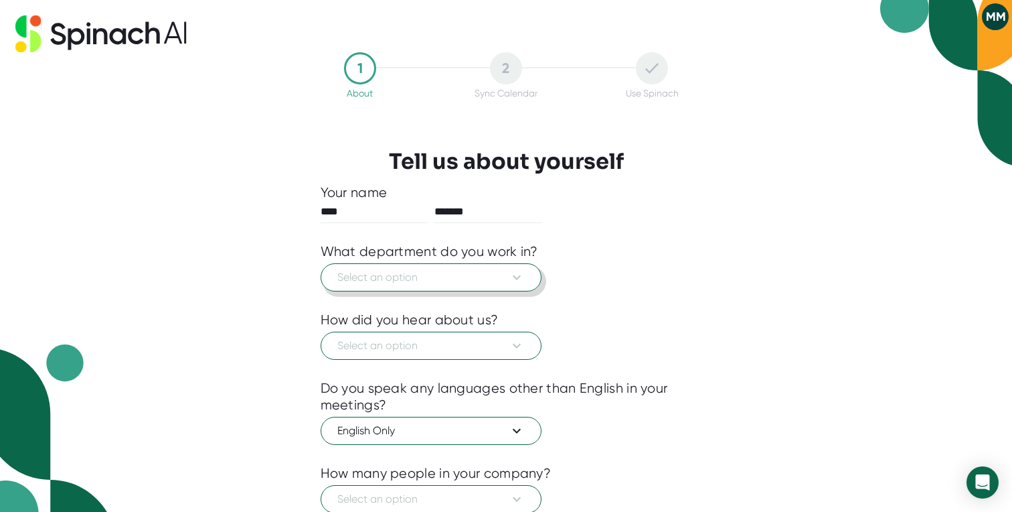
click at [510, 286] on button "Select an option" at bounding box center [431, 277] width 221 height 28
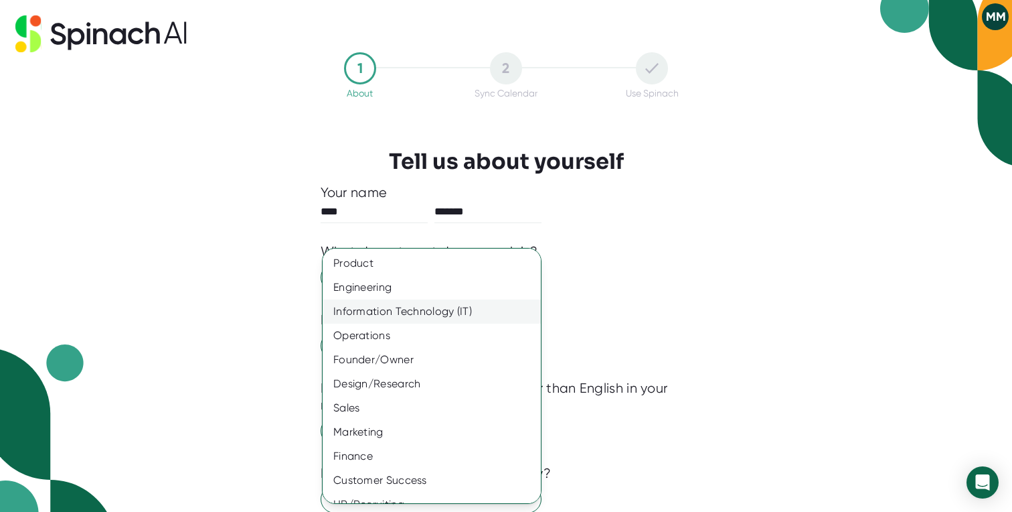
scroll to position [29, 0]
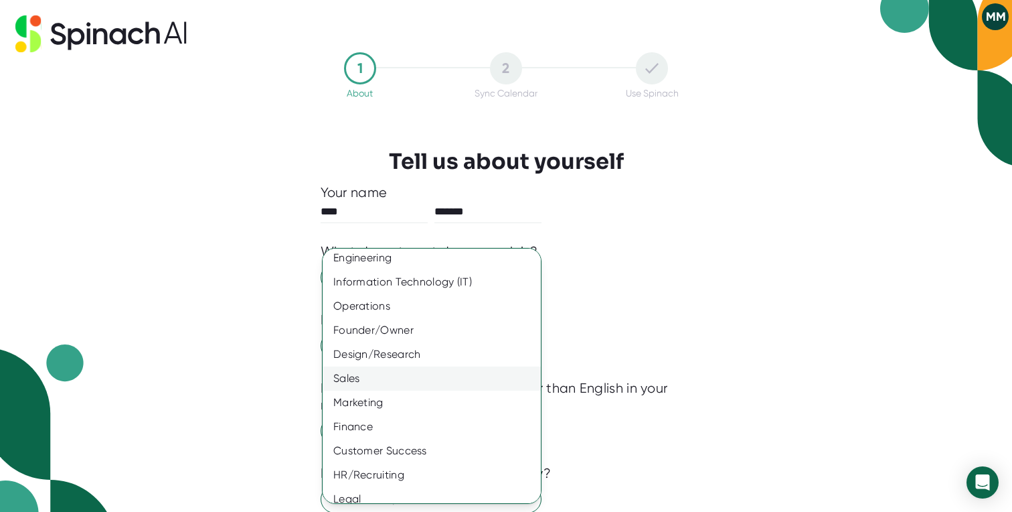
click at [393, 377] on div "Sales" at bounding box center [432, 378] width 218 height 24
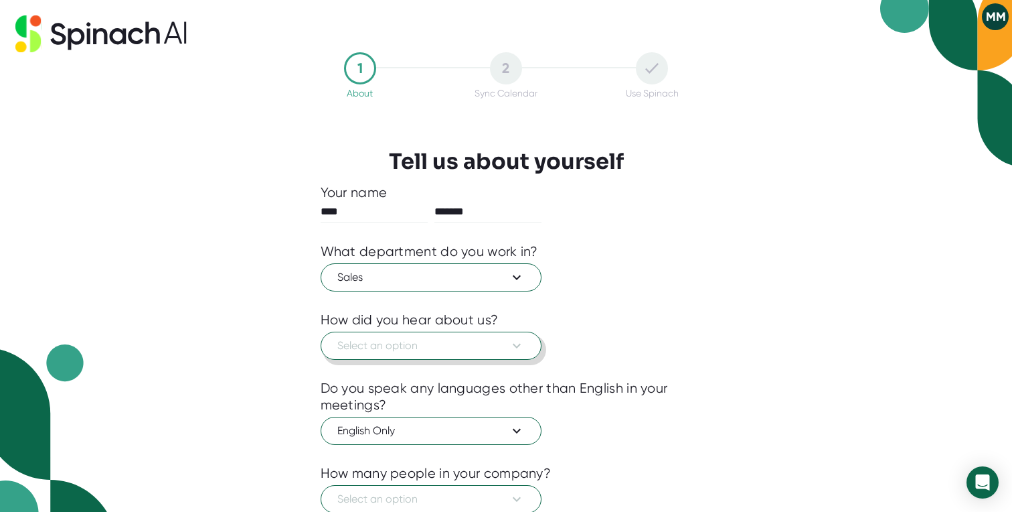
click at [427, 348] on span "Select an option" at bounding box center [430, 345] width 187 height 16
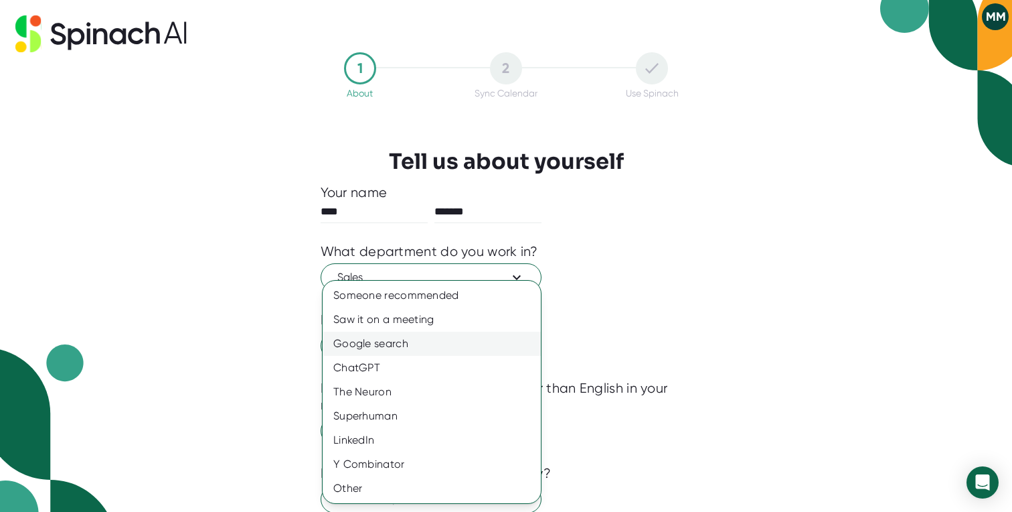
click at [433, 338] on div "Google search" at bounding box center [432, 343] width 218 height 24
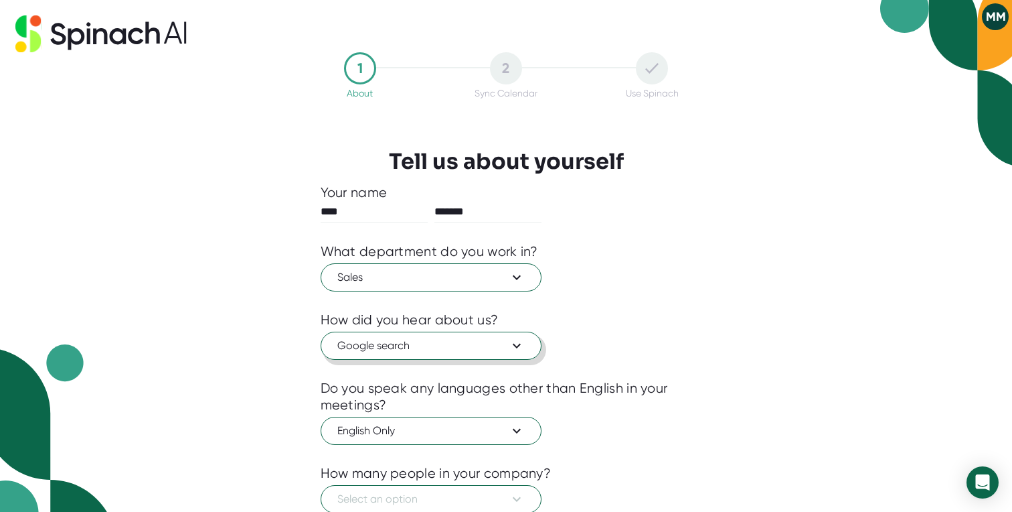
click at [496, 343] on span "Google search" at bounding box center [430, 345] width 187 height 16
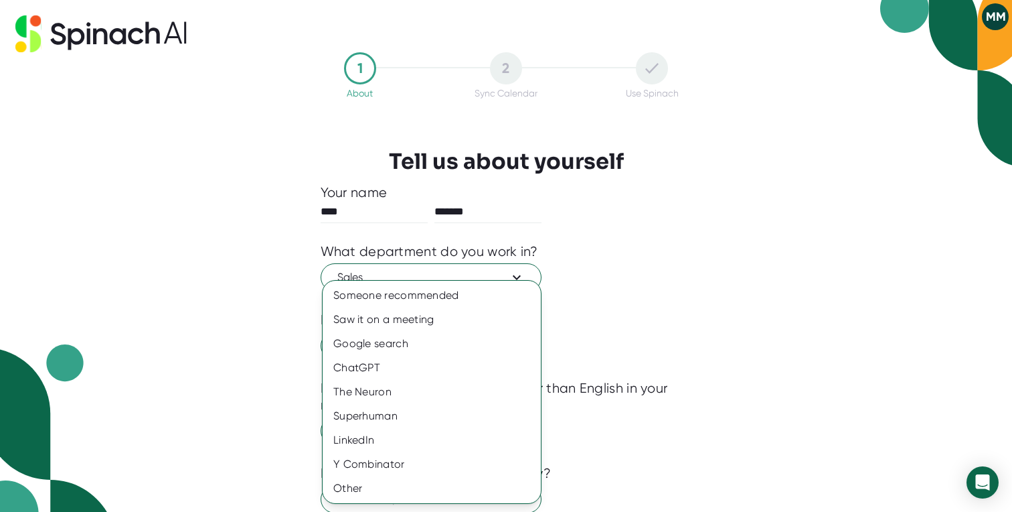
click at [599, 329] on div at bounding box center [506, 256] width 1012 height 512
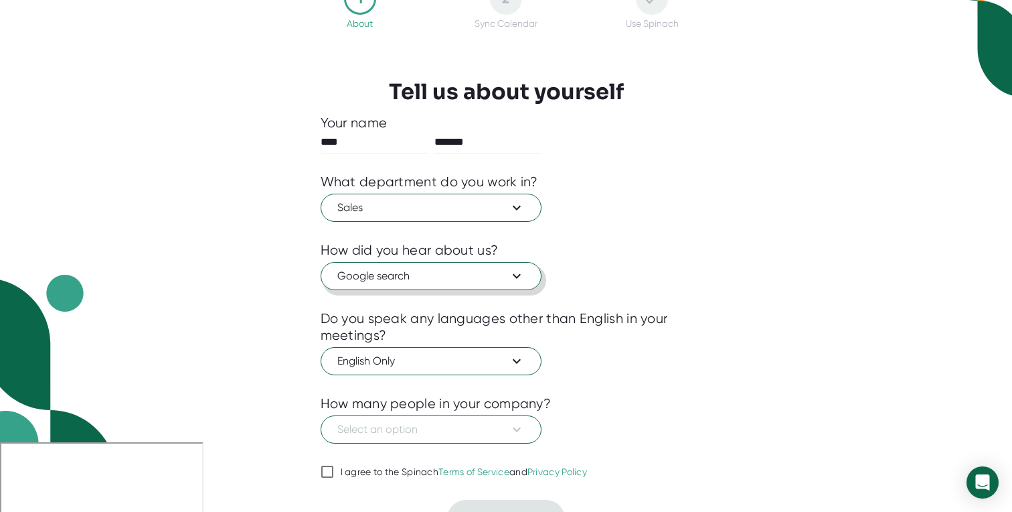
scroll to position [84, 0]
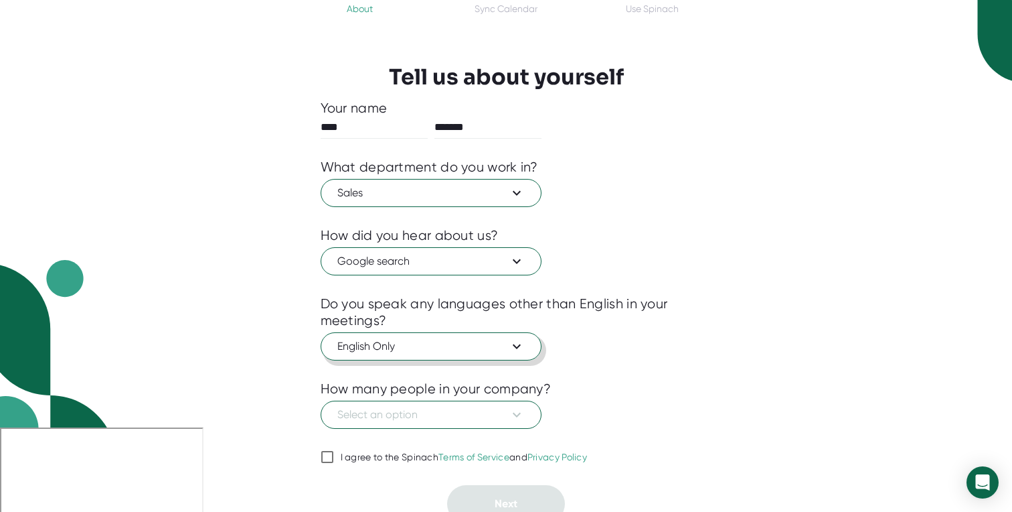
click at [516, 342] on icon at bounding box center [517, 346] width 16 height 16
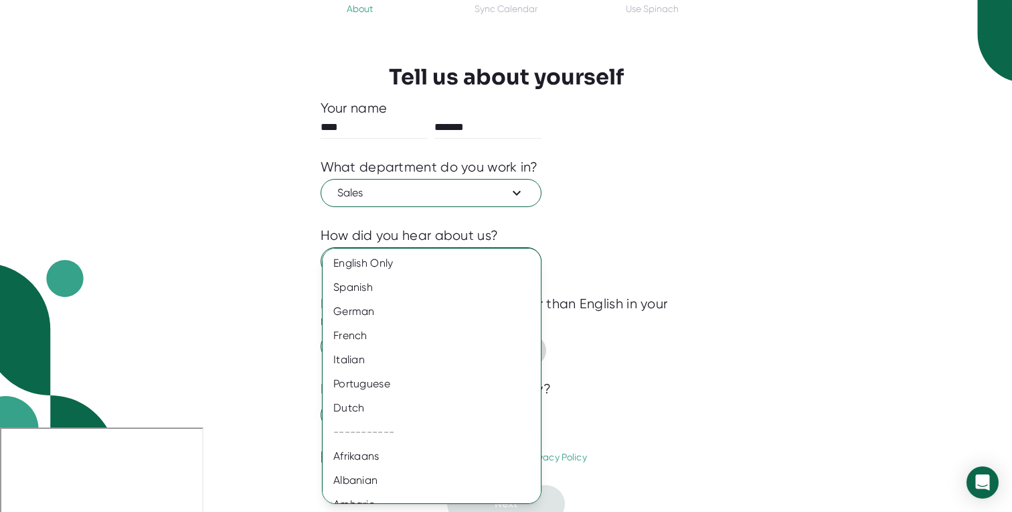
click at [621, 341] on div at bounding box center [506, 256] width 1012 height 512
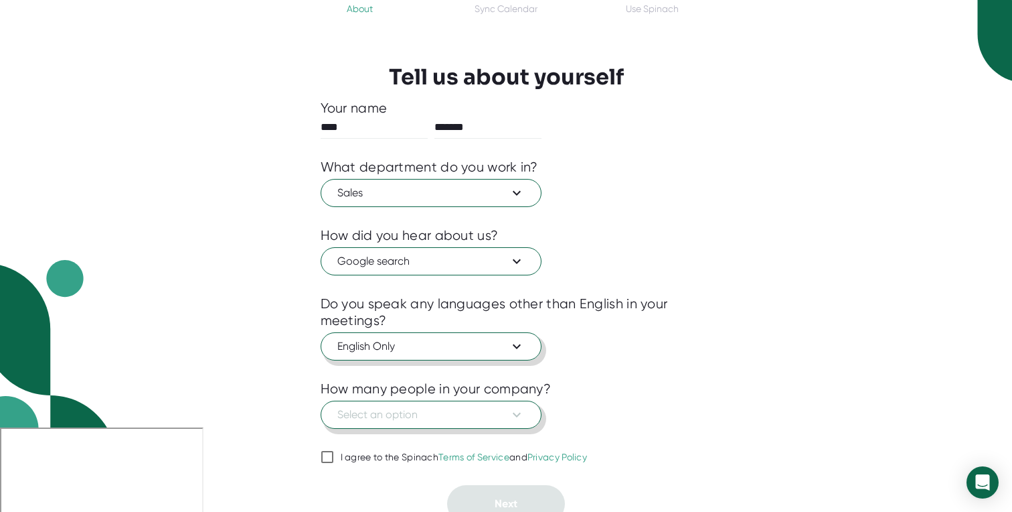
click at [437, 426] on button "Select an option" at bounding box center [431, 414] width 221 height 28
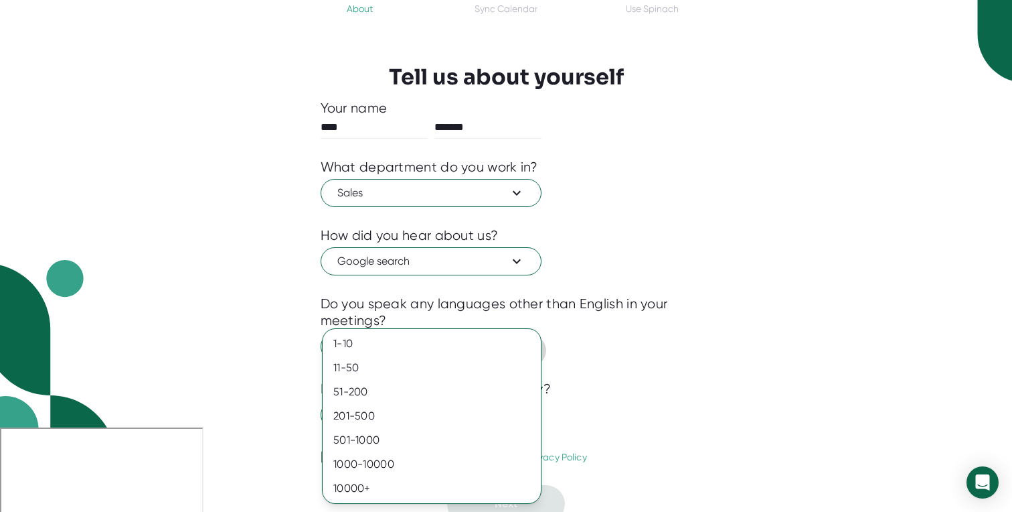
click at [743, 329] on div at bounding box center [506, 256] width 1012 height 512
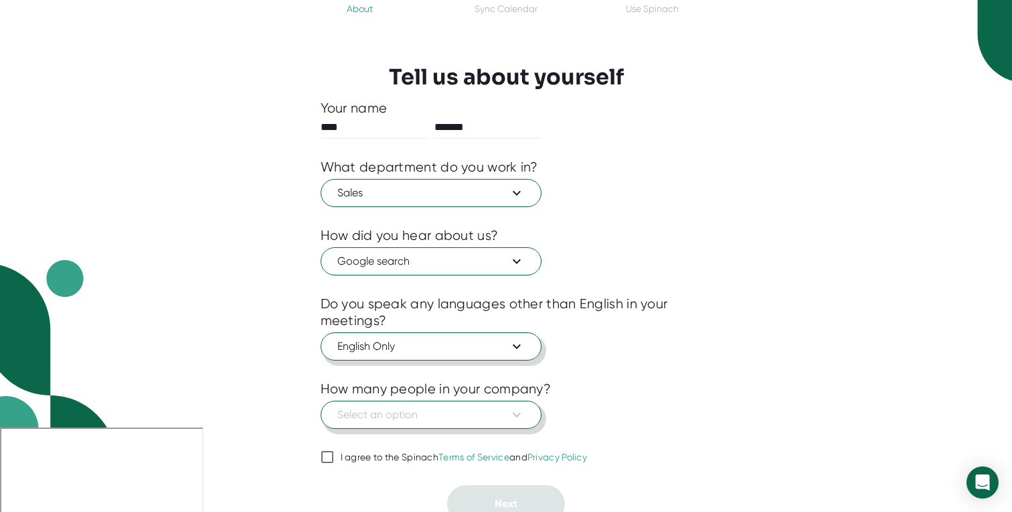
scroll to position [96, 0]
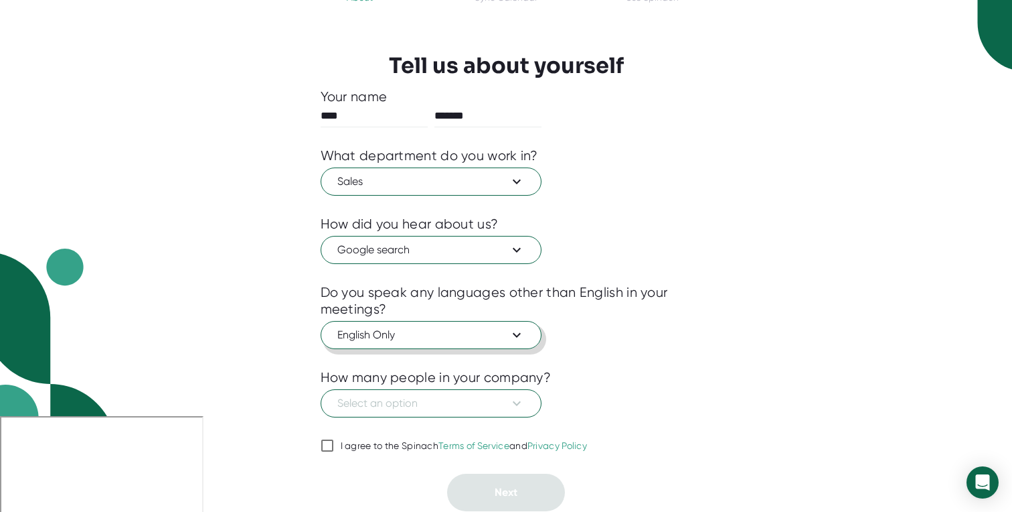
click at [496, 386] on div "Your name **** ******* What department do you work in? Sales How did you hear a…" at bounding box center [507, 299] width 372 height 423
click at [483, 401] on span "Select an option" at bounding box center [430, 403] width 187 height 16
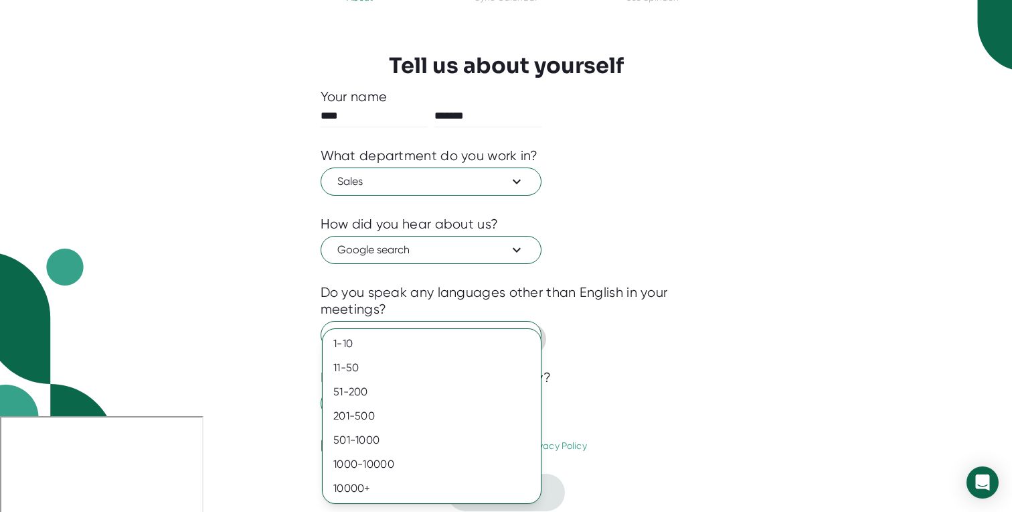
click at [614, 319] on div at bounding box center [506, 256] width 1012 height 512
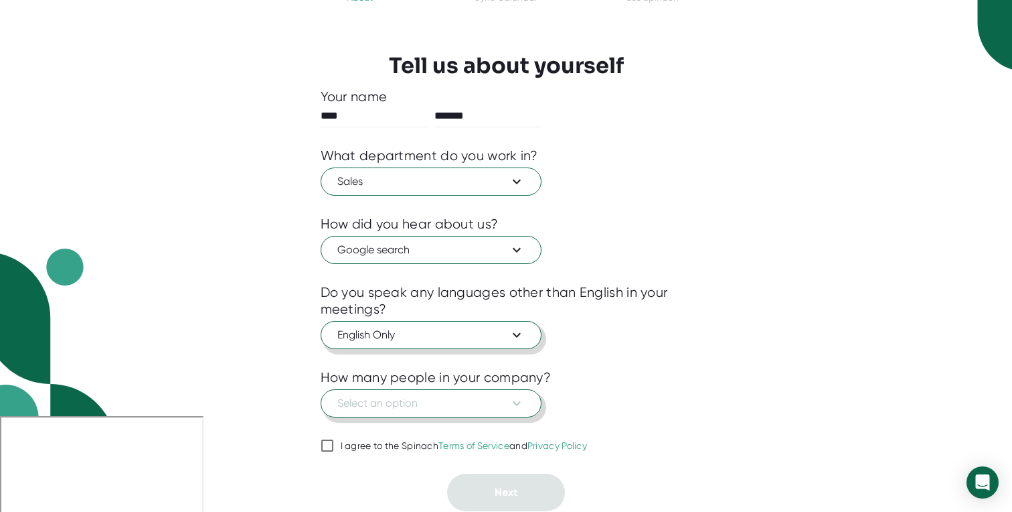
click at [420, 412] on button "Select an option" at bounding box center [431, 403] width 221 height 28
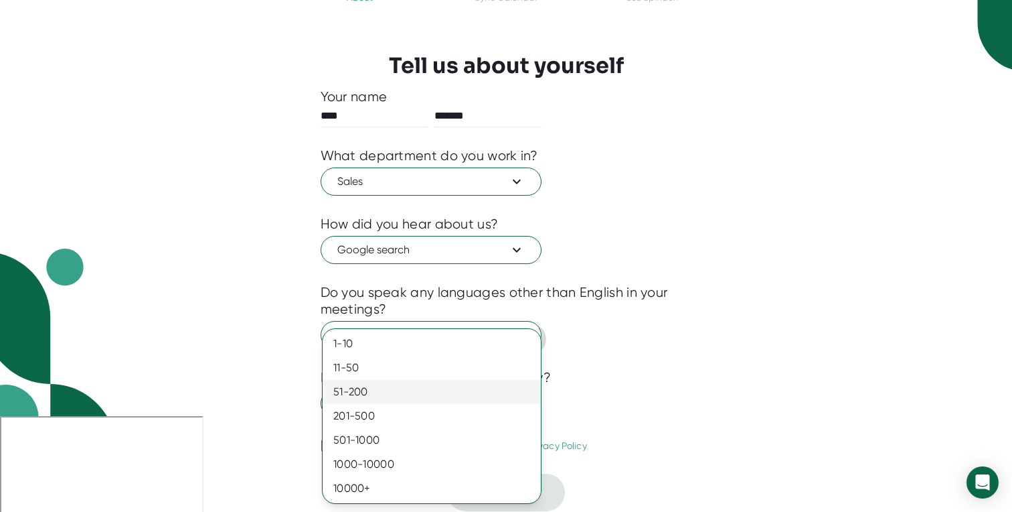
click at [385, 386] on div "51-200" at bounding box center [432, 392] width 218 height 24
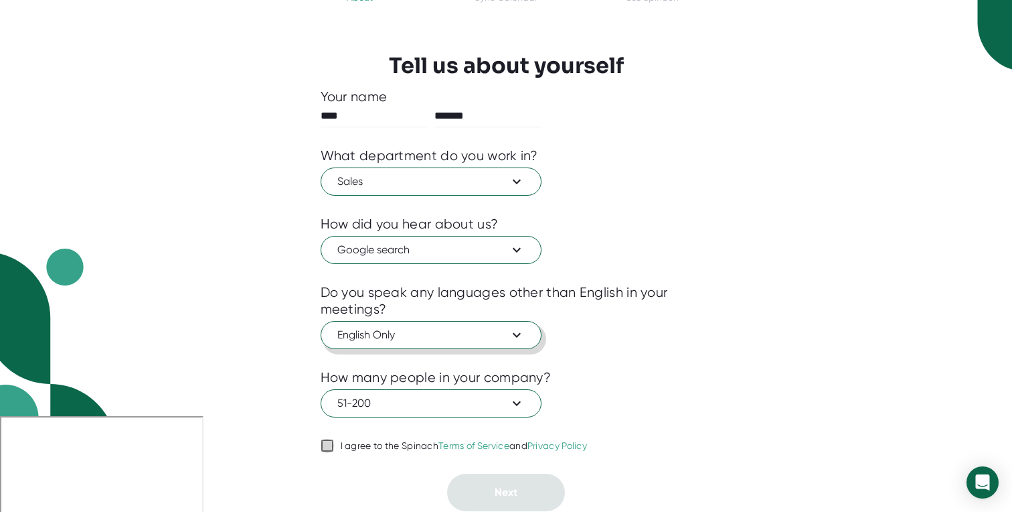
click at [334, 443] on icon at bounding box center [327, 445] width 16 height 16
click at [334, 443] on input "I agree to the Spinach Terms of Service and Privacy Policy" at bounding box center [327, 445] width 13 height 16
checkbox input "true"
click at [507, 492] on span "Next" at bounding box center [506, 491] width 23 height 13
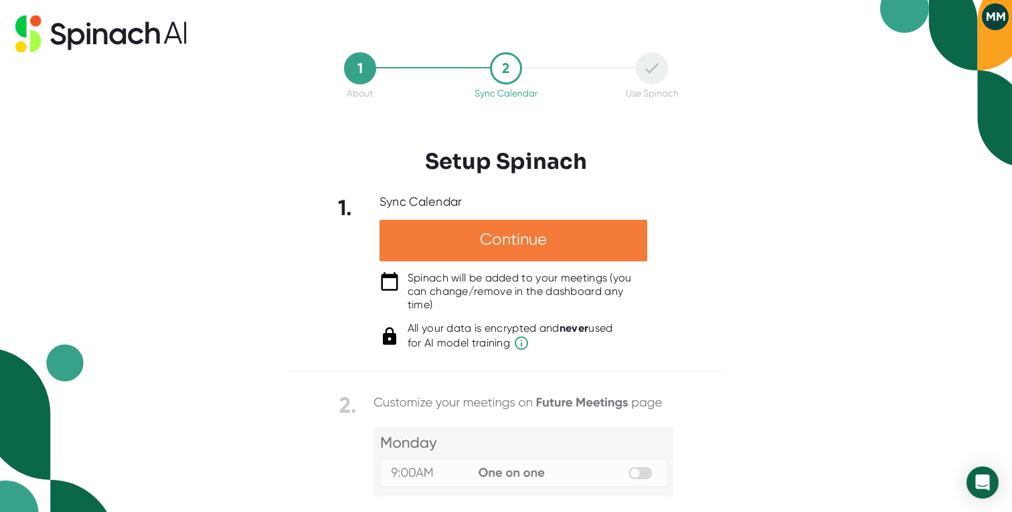
click at [540, 232] on div "Continue" at bounding box center [514, 241] width 268 height 42
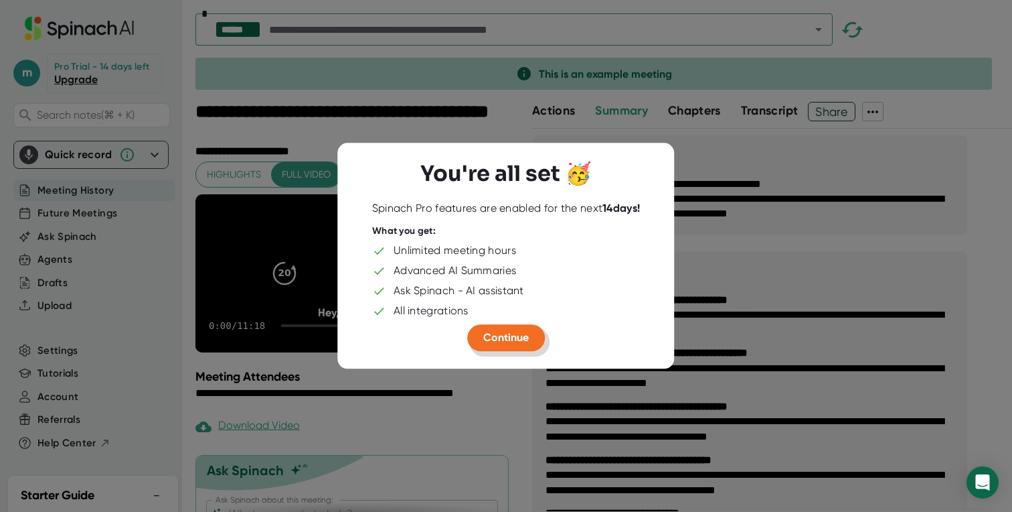
click at [492, 333] on span "Continue" at bounding box center [506, 337] width 46 height 13
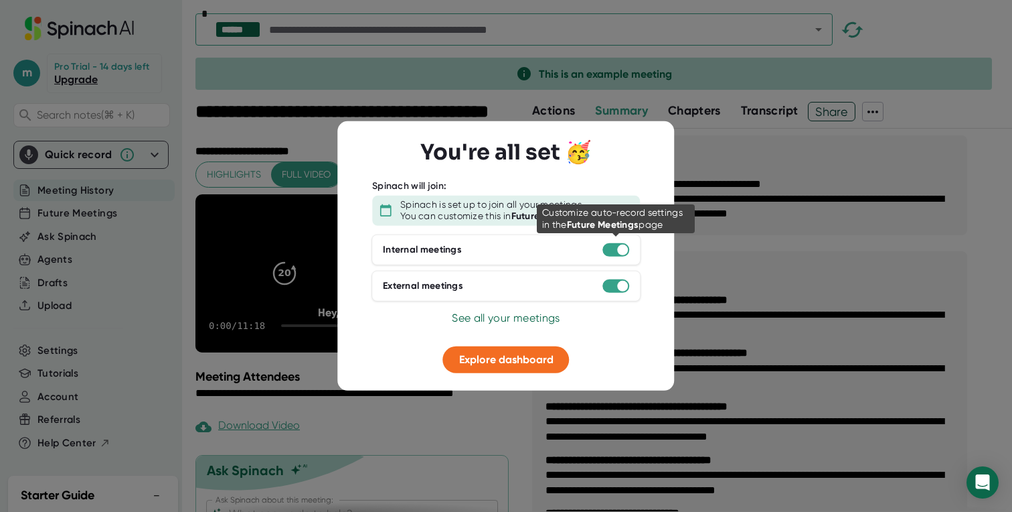
click at [620, 251] on div at bounding box center [622, 249] width 11 height 11
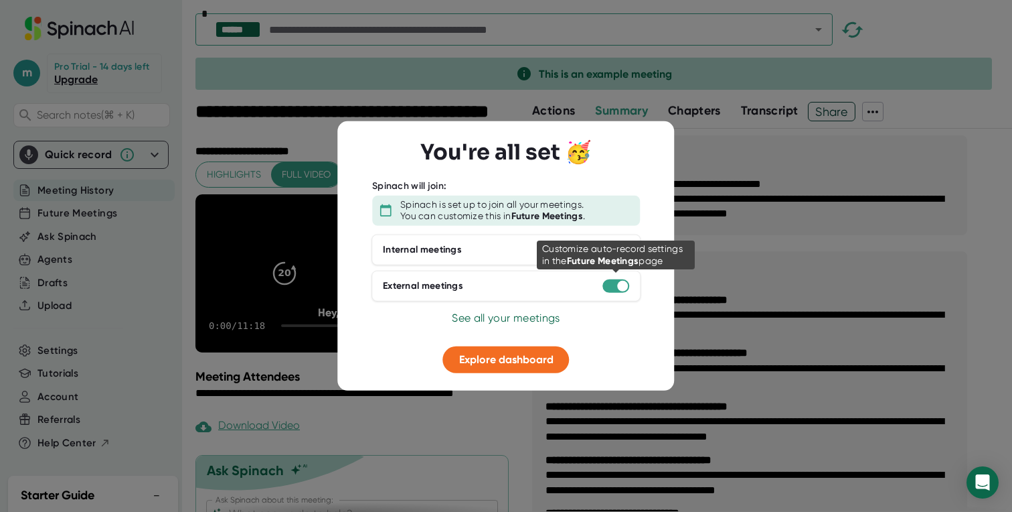
click at [617, 281] on div at bounding box center [616, 285] width 27 height 13
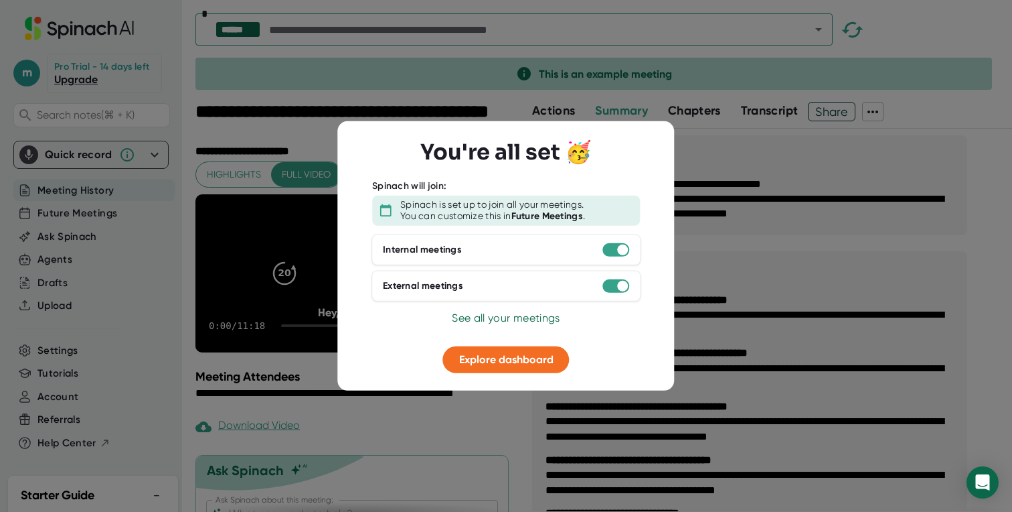
click at [400, 280] on div "External meetings" at bounding box center [423, 286] width 80 height 12
click at [516, 361] on span "Explore dashboard" at bounding box center [506, 358] width 94 height 13
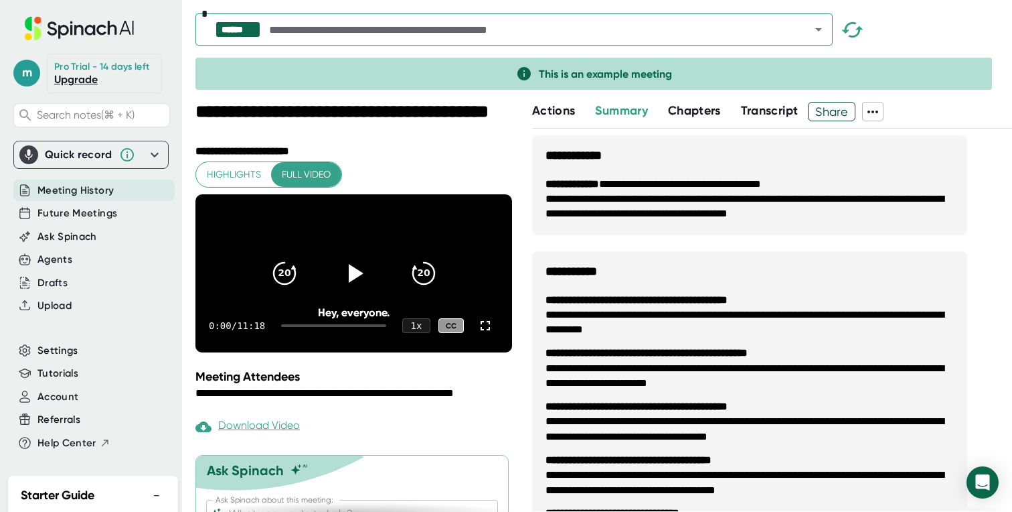
scroll to position [7, 0]
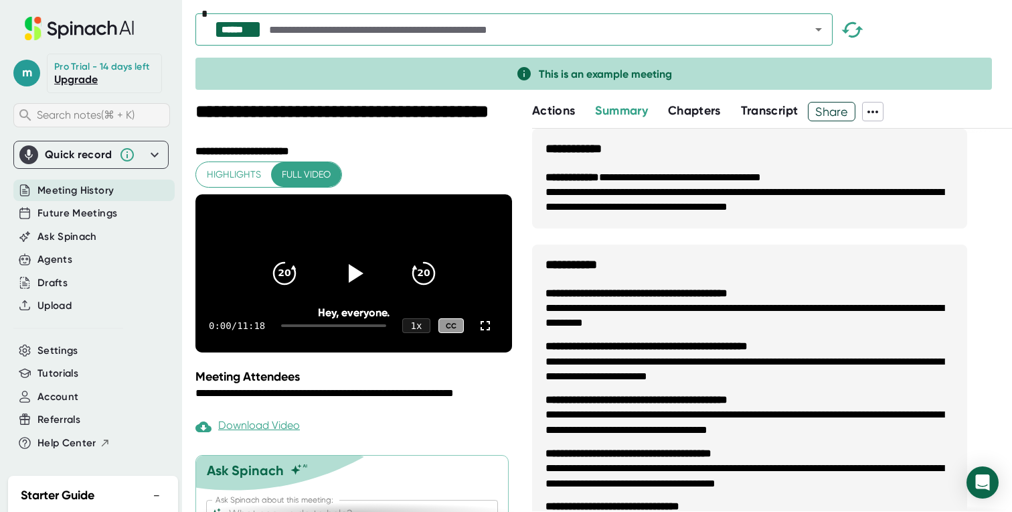
click at [84, 118] on span "Search notes (⌘ + K)" at bounding box center [86, 114] width 98 height 13
click at [531, 112] on div "**********" at bounding box center [604, 307] width 817 height 410
click at [547, 108] on span "Actions" at bounding box center [553, 110] width 43 height 15
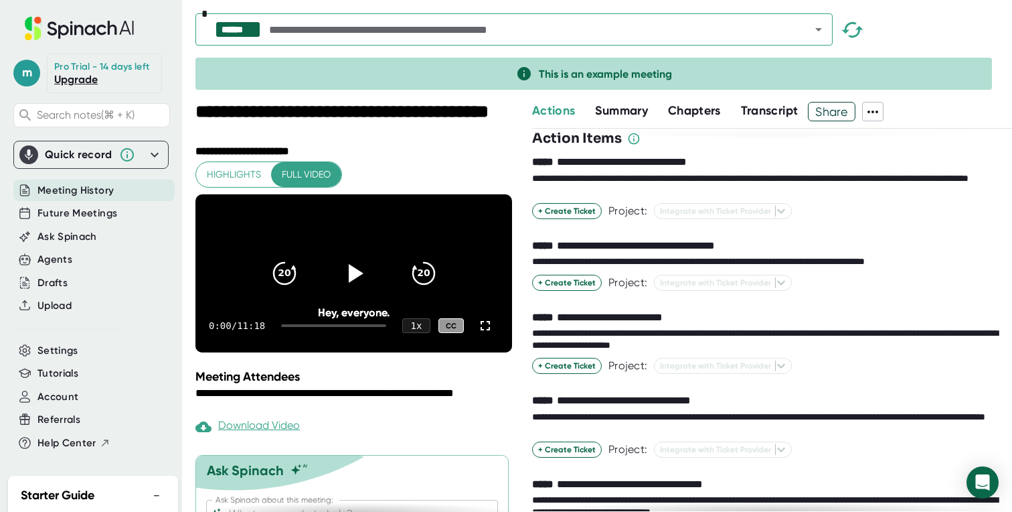
click at [715, 102] on button "Chapters" at bounding box center [694, 111] width 53 height 18
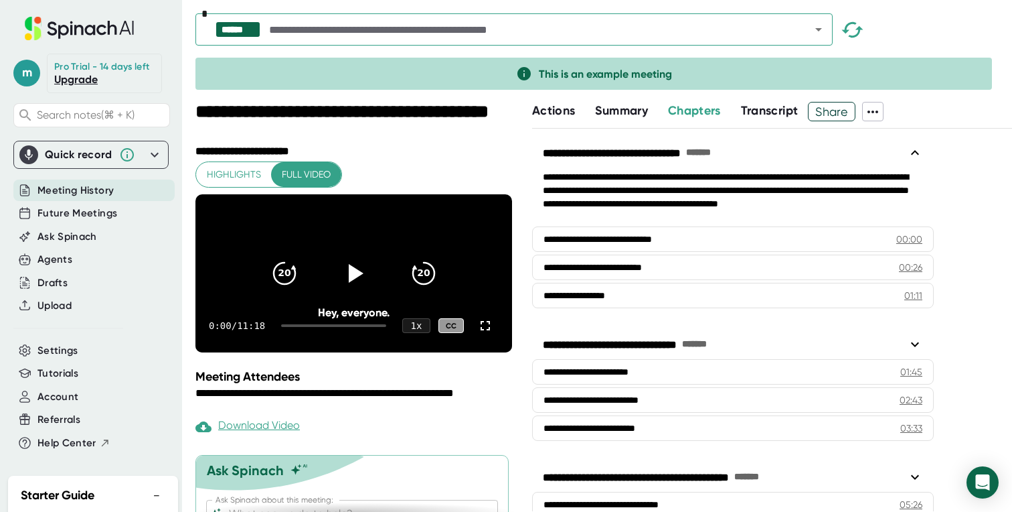
click at [771, 110] on span "Transcript" at bounding box center [770, 110] width 58 height 15
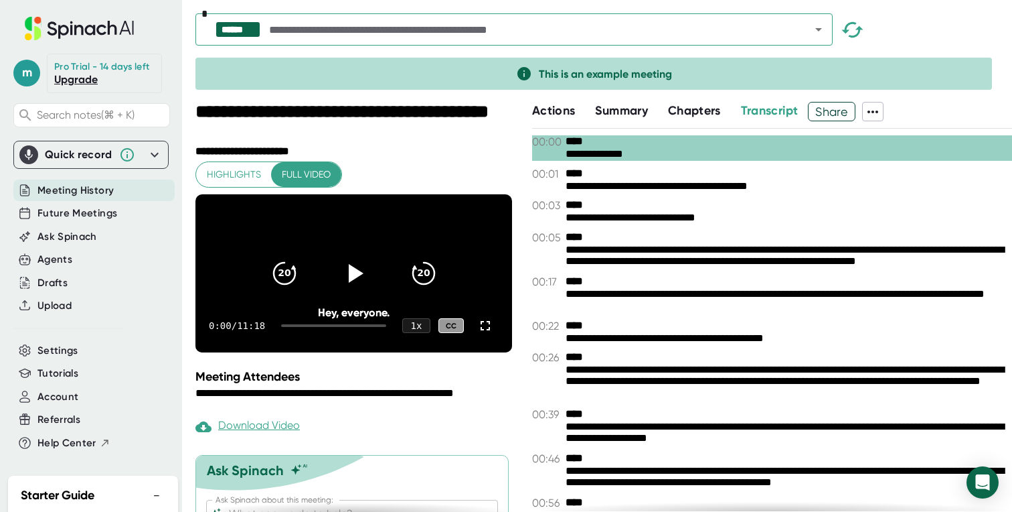
click at [608, 115] on span "Summary" at bounding box center [621, 110] width 52 height 15
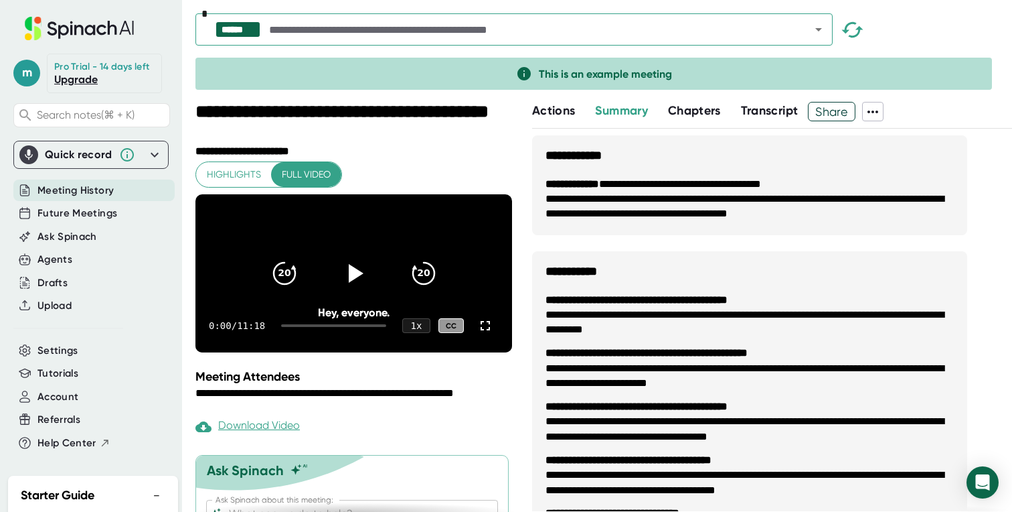
click at [552, 115] on span "Actions" at bounding box center [553, 110] width 43 height 15
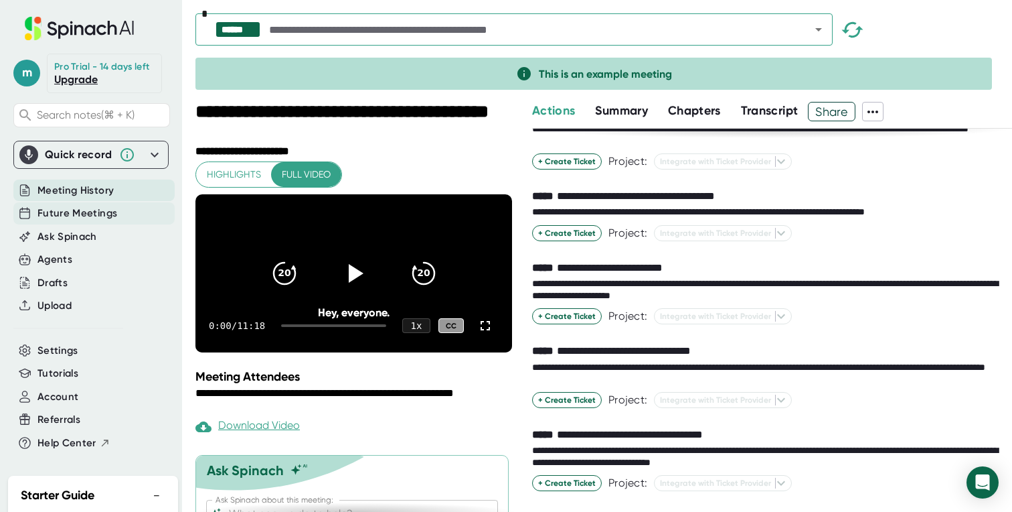
click at [66, 216] on span "Future Meetings" at bounding box center [77, 213] width 80 height 15
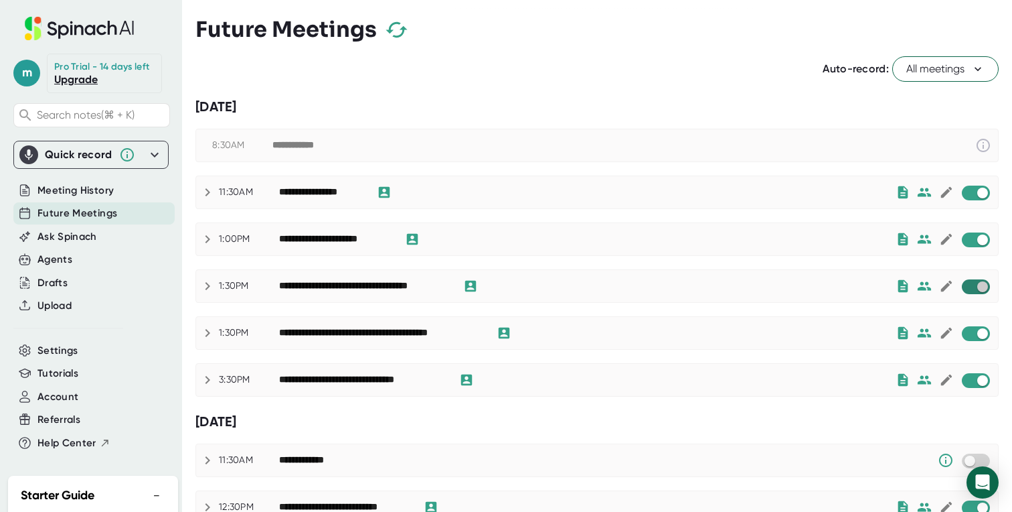
click at [973, 284] on input "checkbox" at bounding box center [983, 287] width 38 height 12
checkbox input "true"
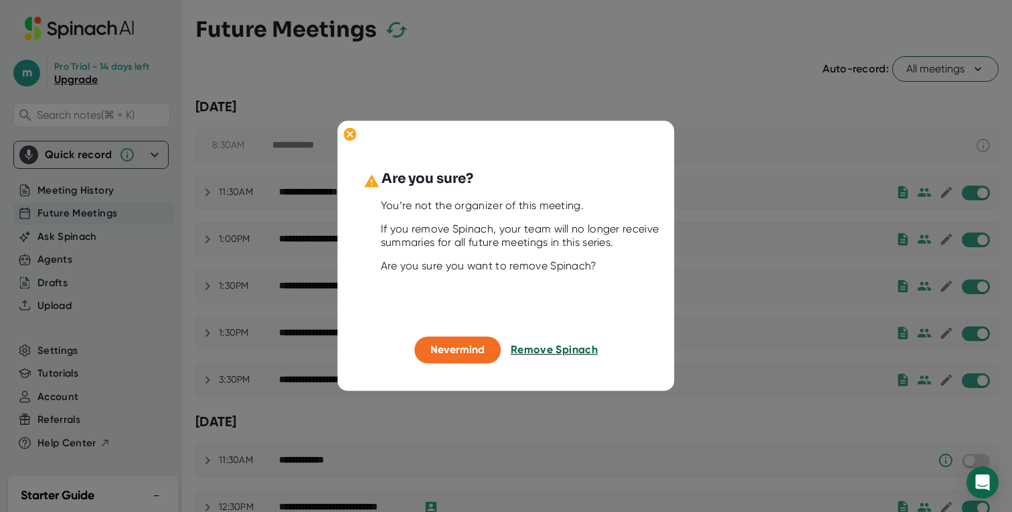
click at [553, 348] on span "Remove Spinach" at bounding box center [554, 349] width 87 height 13
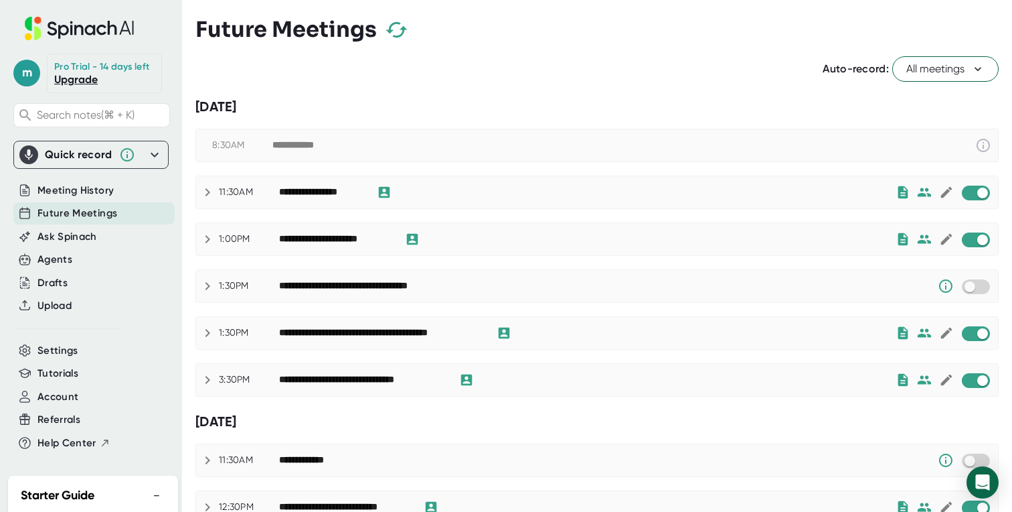
drag, startPoint x: 127, startPoint y: 155, endPoint x: 339, endPoint y: 56, distance: 233.9
click at [339, 56] on div "**********" at bounding box center [506, 256] width 1012 height 512
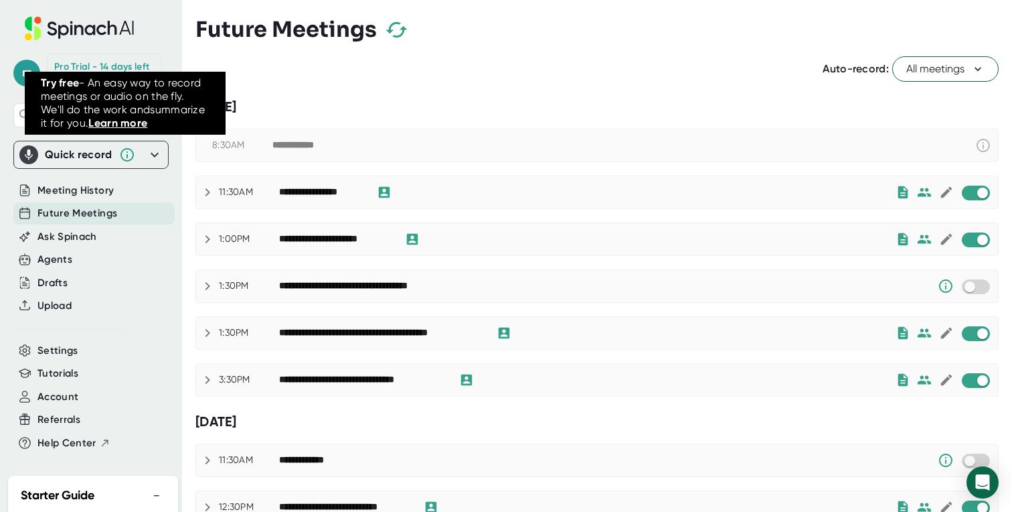
click at [133, 125] on link "Learn more" at bounding box center [117, 123] width 59 height 13
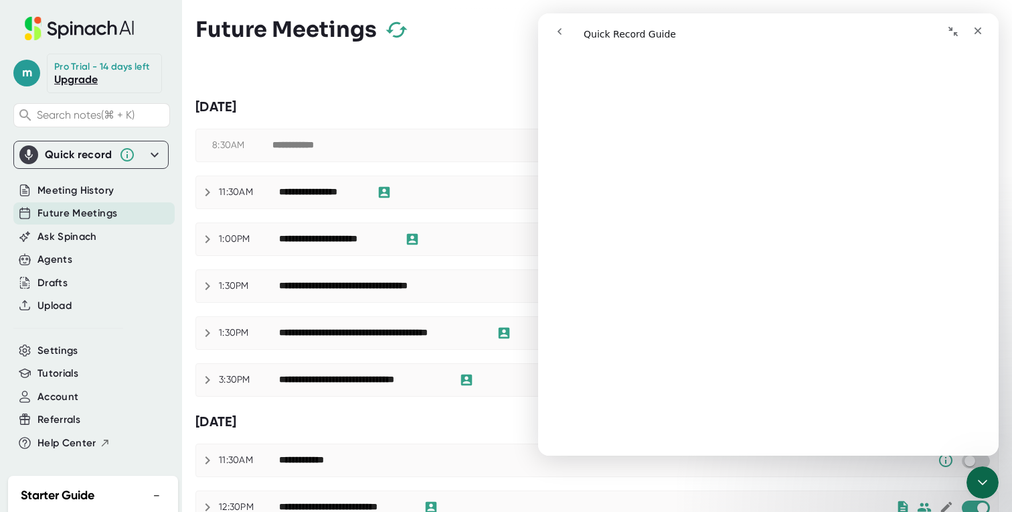
scroll to position [761, 0]
click at [562, 34] on icon "go back" at bounding box center [559, 31] width 11 height 11
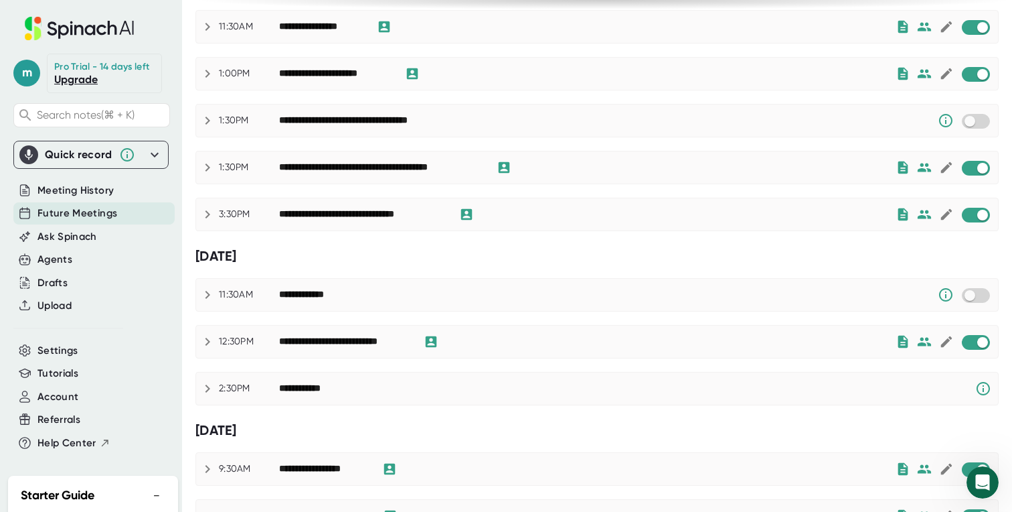
scroll to position [259, 0]
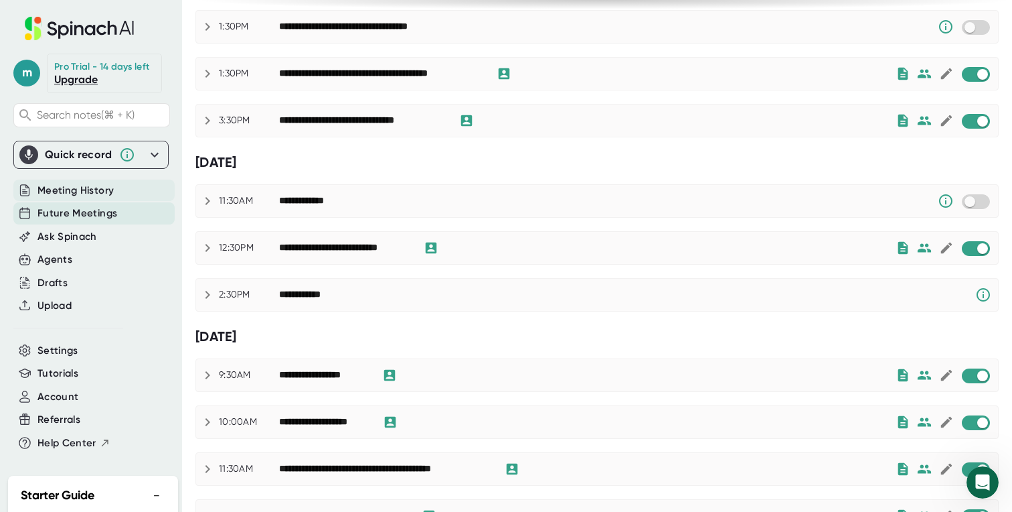
click at [77, 187] on span "Meeting History" at bounding box center [75, 190] width 76 height 15
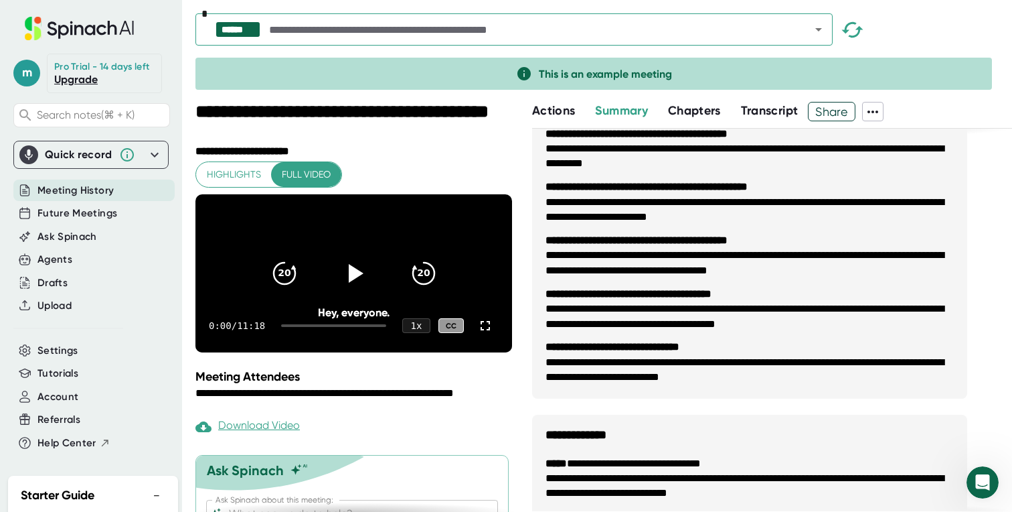
scroll to position [209, 0]
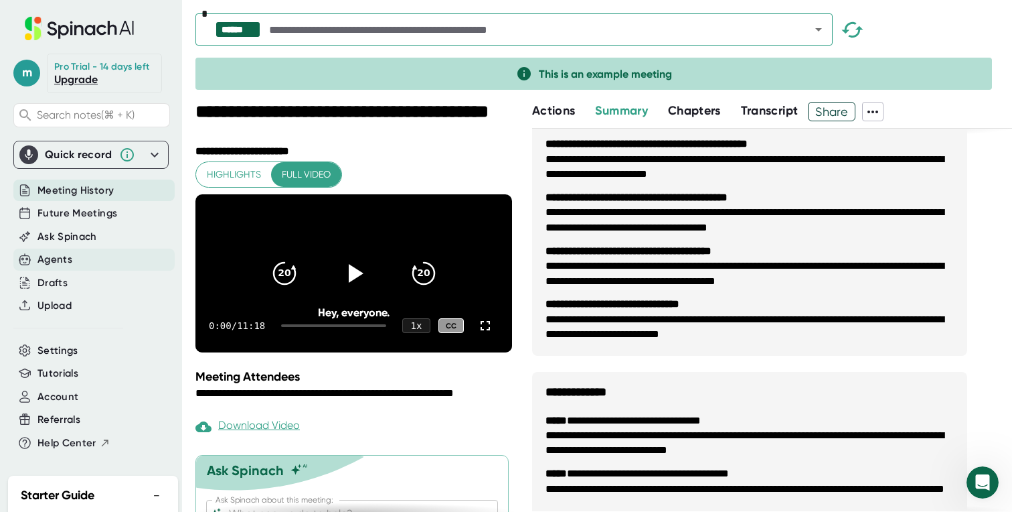
click at [76, 260] on div "Agents" at bounding box center [93, 259] width 161 height 22
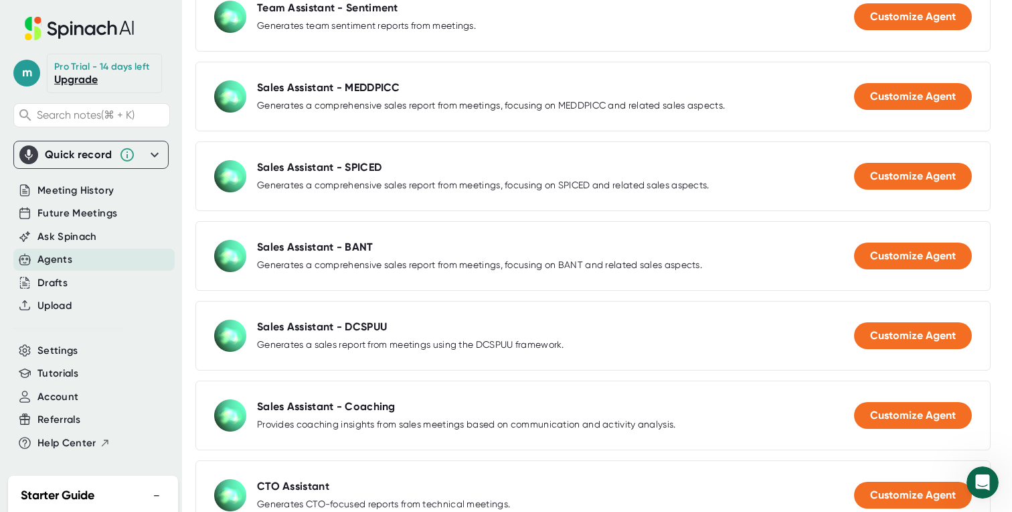
scroll to position [828, 0]
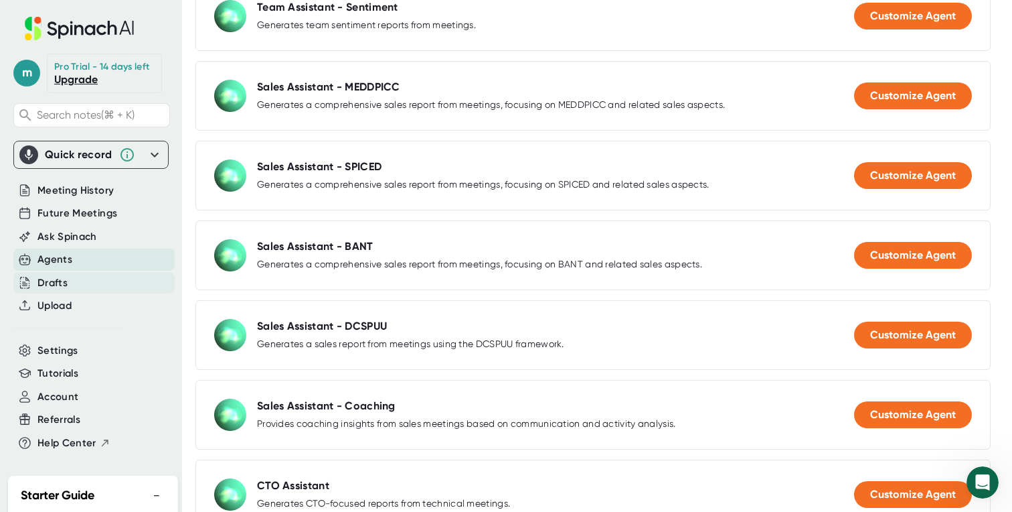
click at [54, 284] on div "Drafts" at bounding box center [52, 282] width 30 height 15
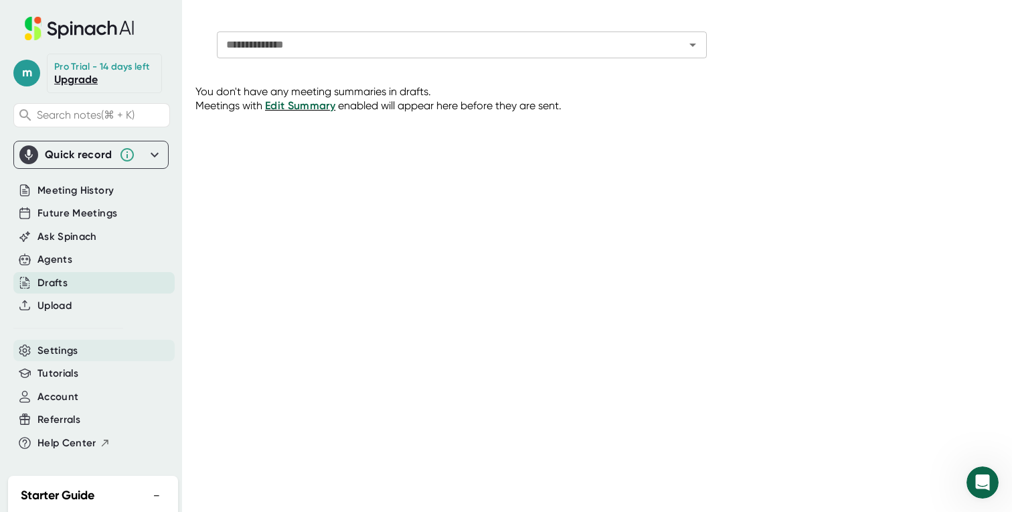
click at [35, 350] on div "Settings" at bounding box center [93, 351] width 161 height 22
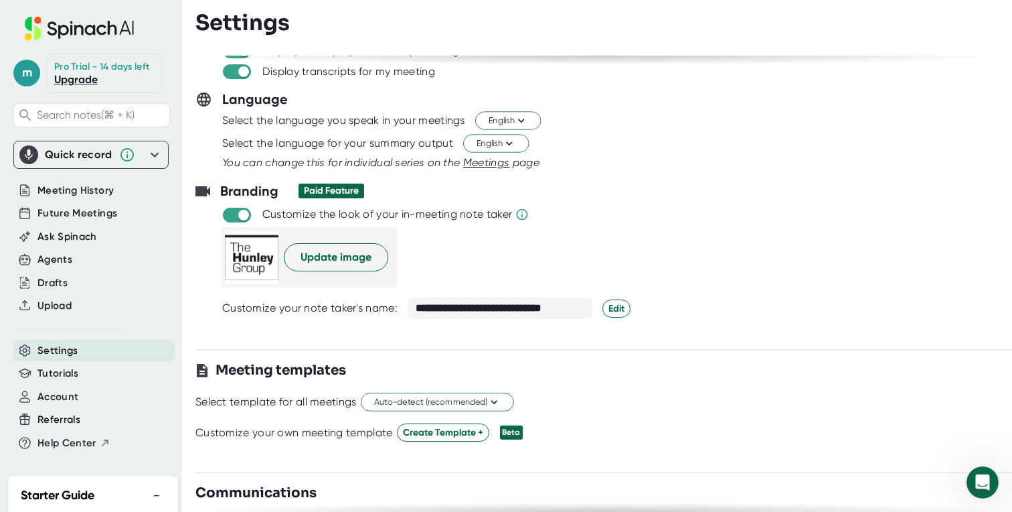
scroll to position [110, 0]
click at [354, 257] on span "Update image" at bounding box center [336, 256] width 71 height 16
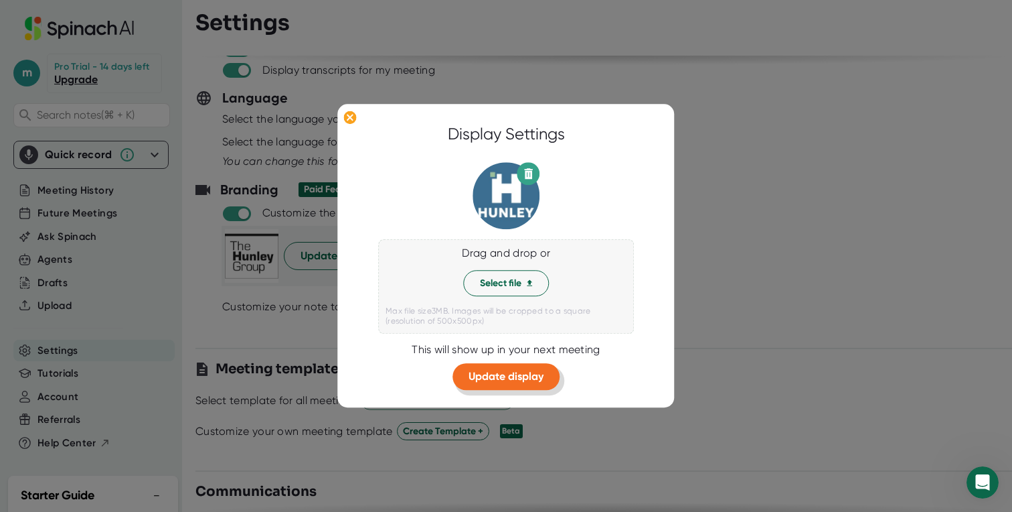
click at [517, 377] on span "Update display" at bounding box center [506, 376] width 75 height 13
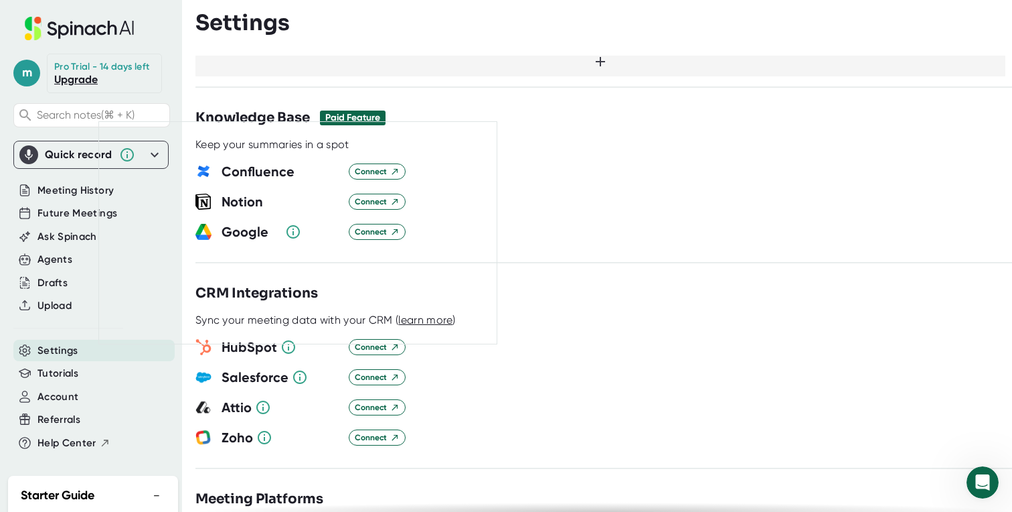
scroll to position [1236, 0]
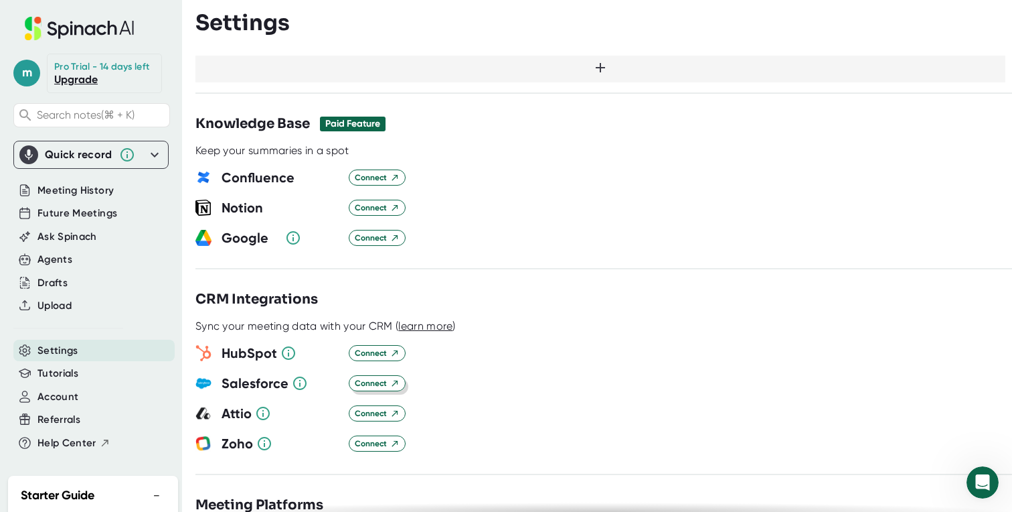
click at [371, 377] on span "Connect" at bounding box center [377, 383] width 45 height 12
click at [378, 377] on span "Connect" at bounding box center [377, 383] width 45 height 12
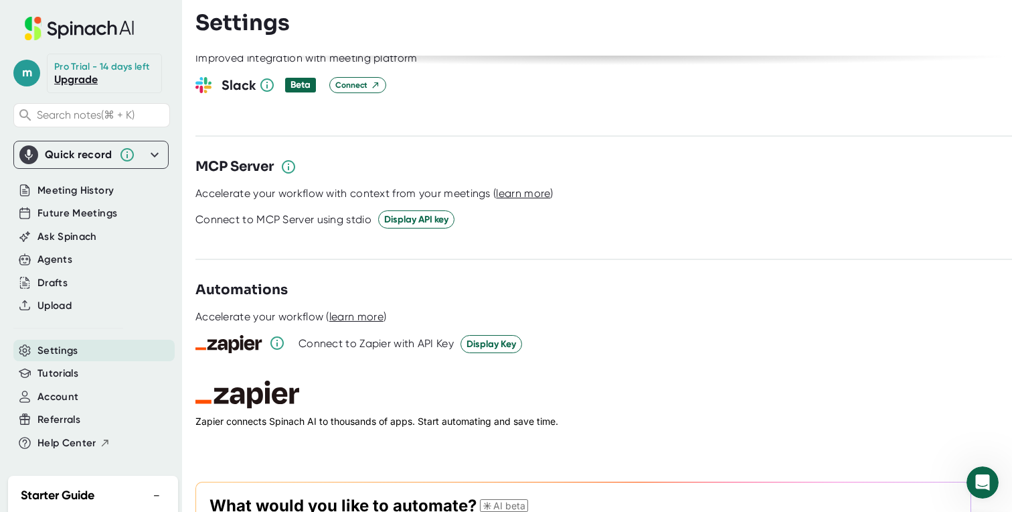
scroll to position [1632, 0]
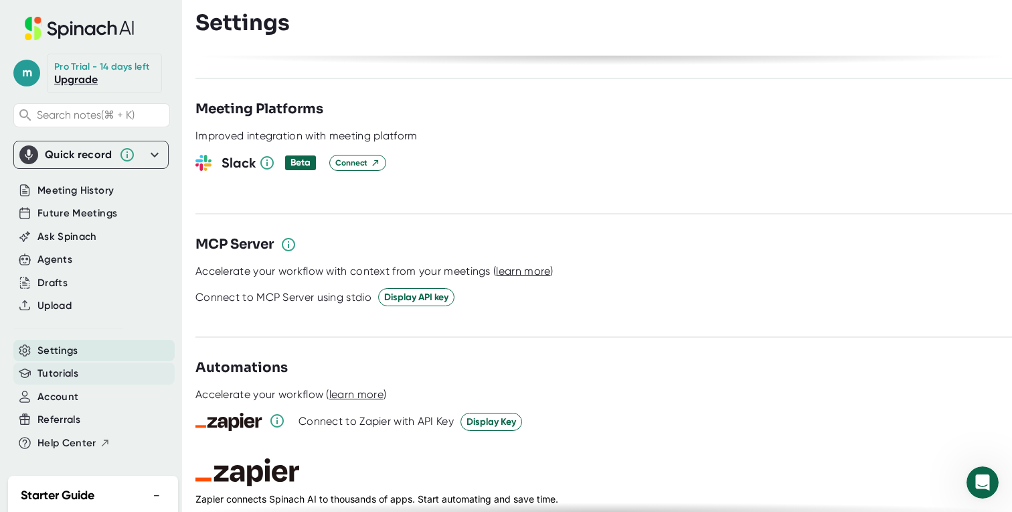
click at [64, 371] on span "Tutorials" at bounding box center [57, 373] width 41 height 15
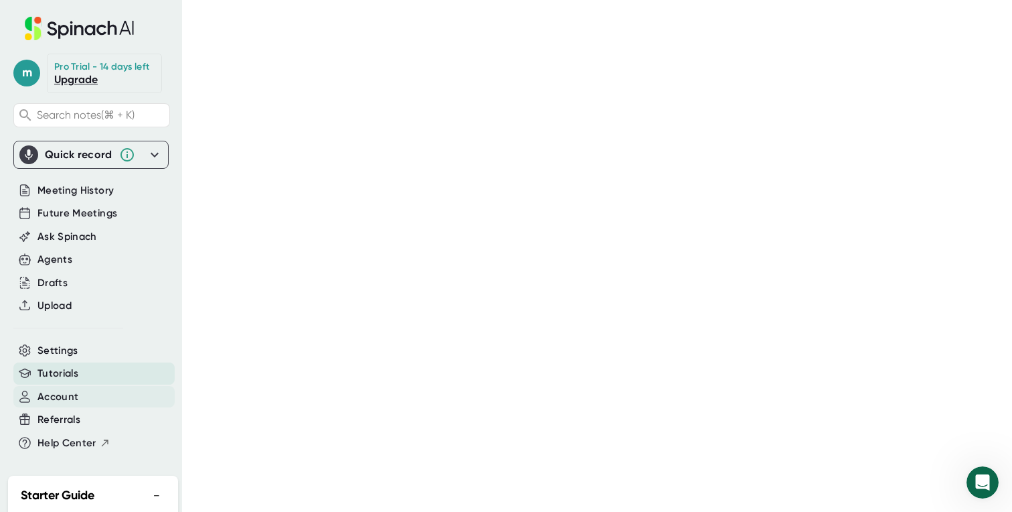
scroll to position [66, 0]
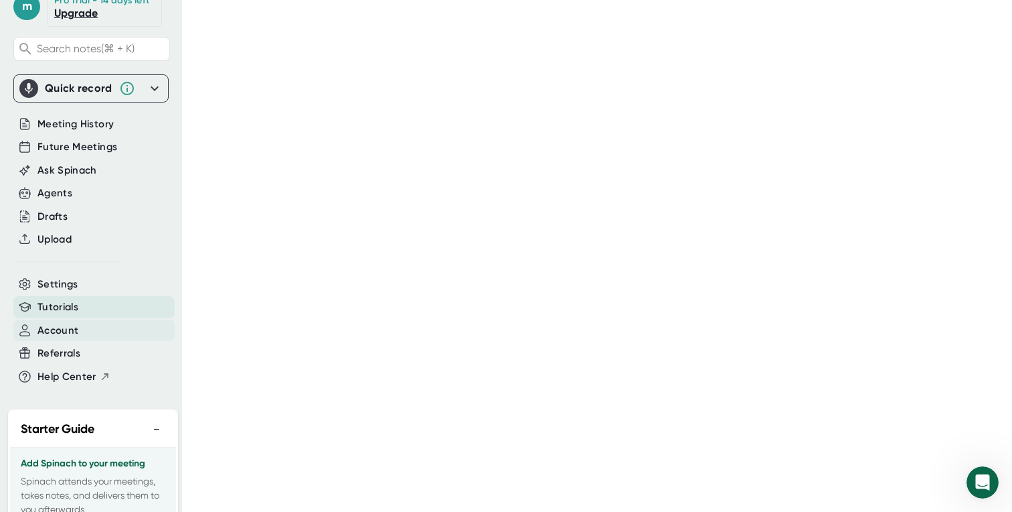
click at [64, 325] on span "Account" at bounding box center [57, 330] width 41 height 15
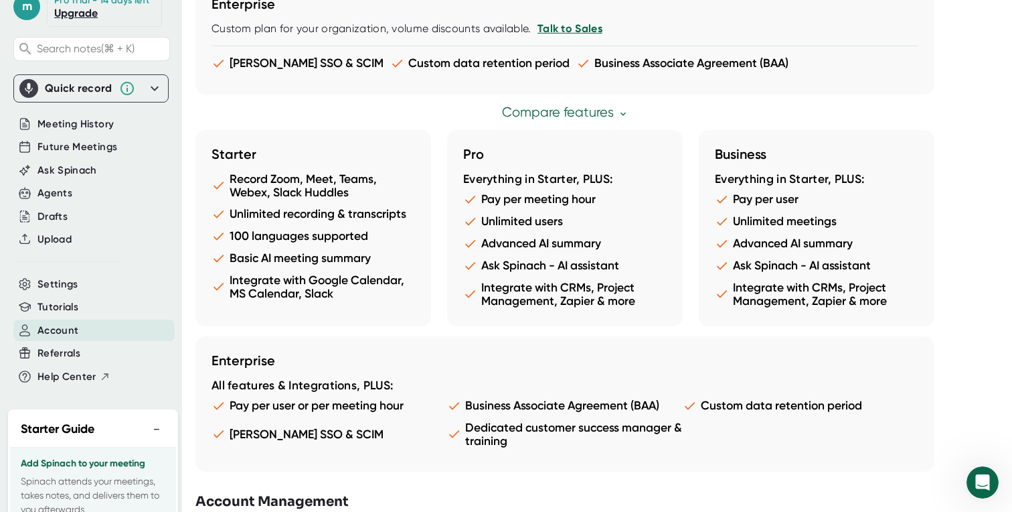
scroll to position [736, 0]
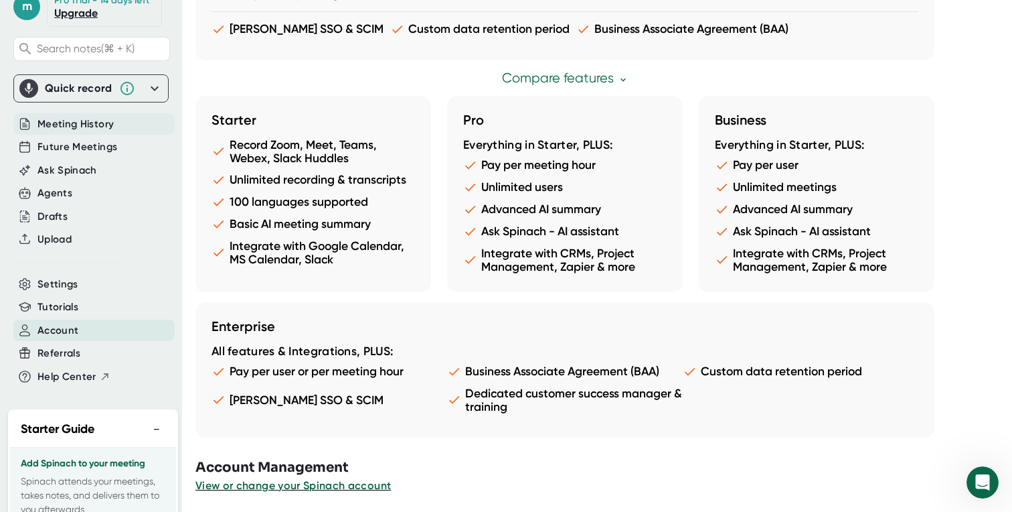
click at [74, 125] on span "Meeting History" at bounding box center [75, 124] width 76 height 15
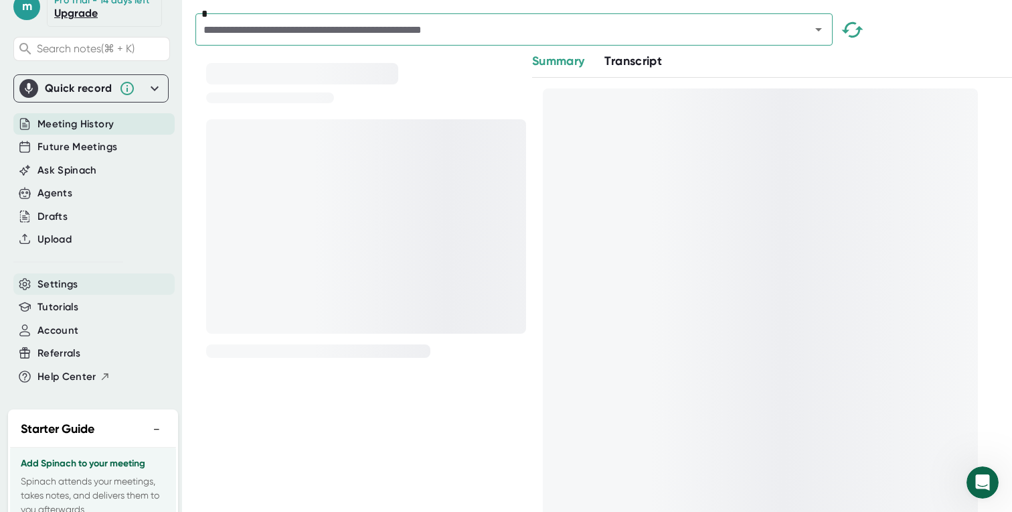
click at [62, 281] on span "Settings" at bounding box center [57, 284] width 41 height 15
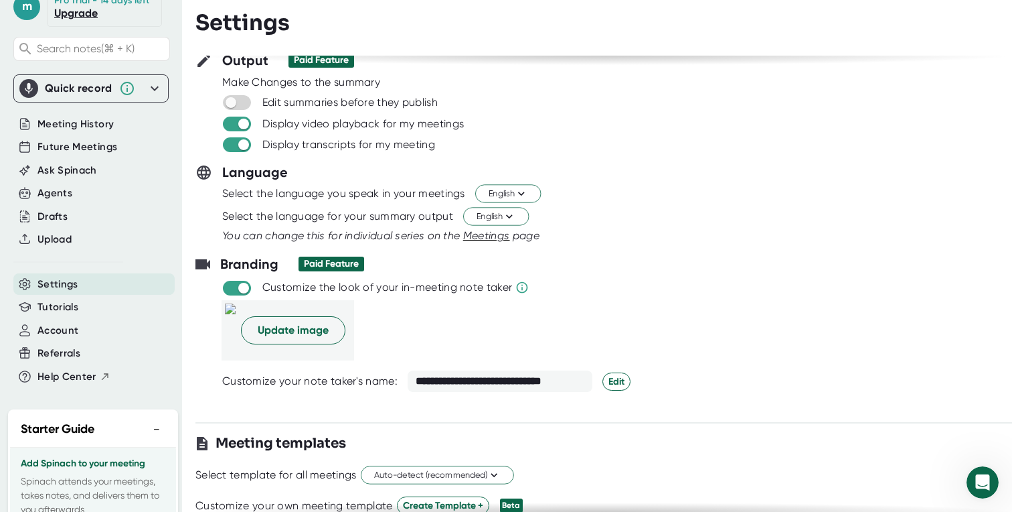
scroll to position [31, 0]
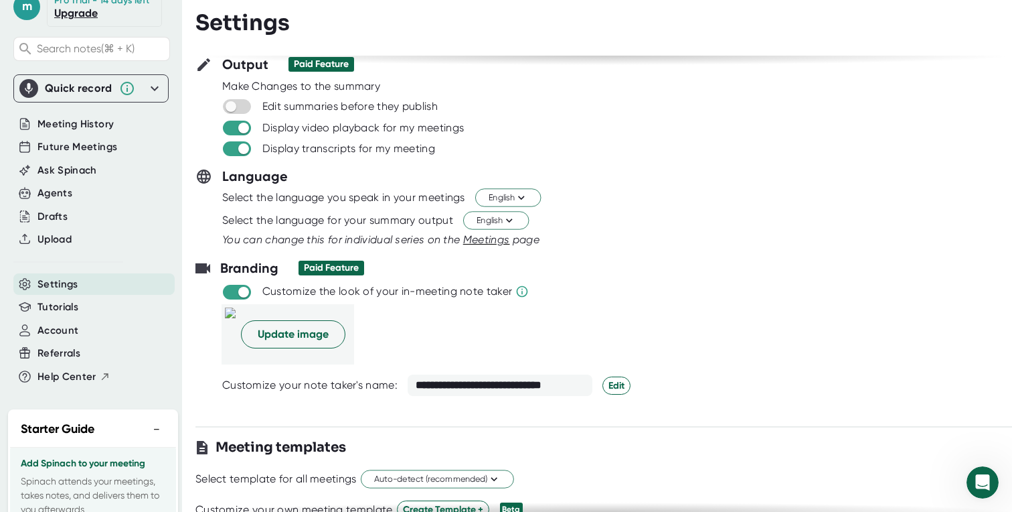
click at [490, 383] on div "**********" at bounding box center [500, 384] width 185 height 21
click at [623, 385] on span "Edit" at bounding box center [617, 385] width 16 height 14
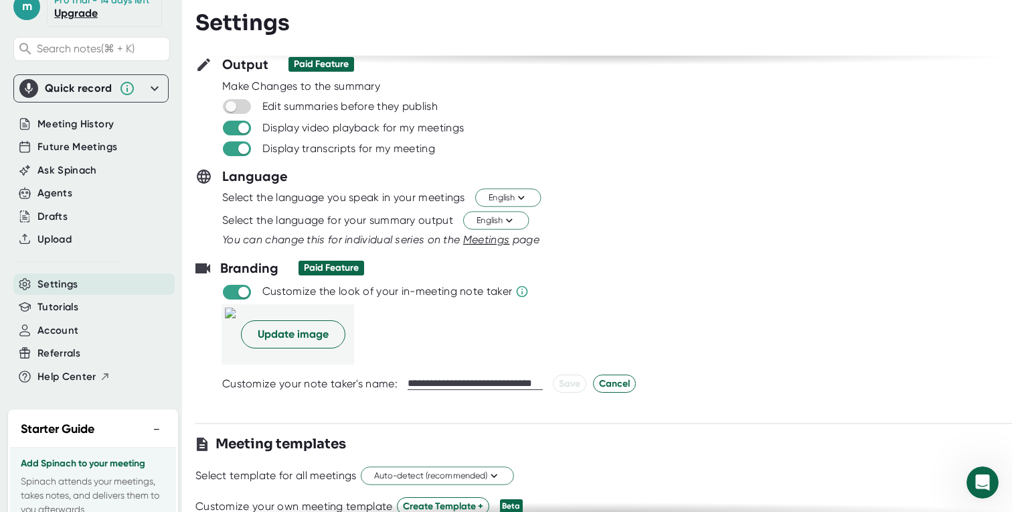
scroll to position [0, 17]
click at [553, 384] on div "**********" at bounding box center [522, 383] width 228 height 18
drag, startPoint x: 424, startPoint y: 382, endPoint x: 388, endPoint y: 381, distance: 36.2
click at [388, 381] on div "**********" at bounding box center [630, 383] width 817 height 18
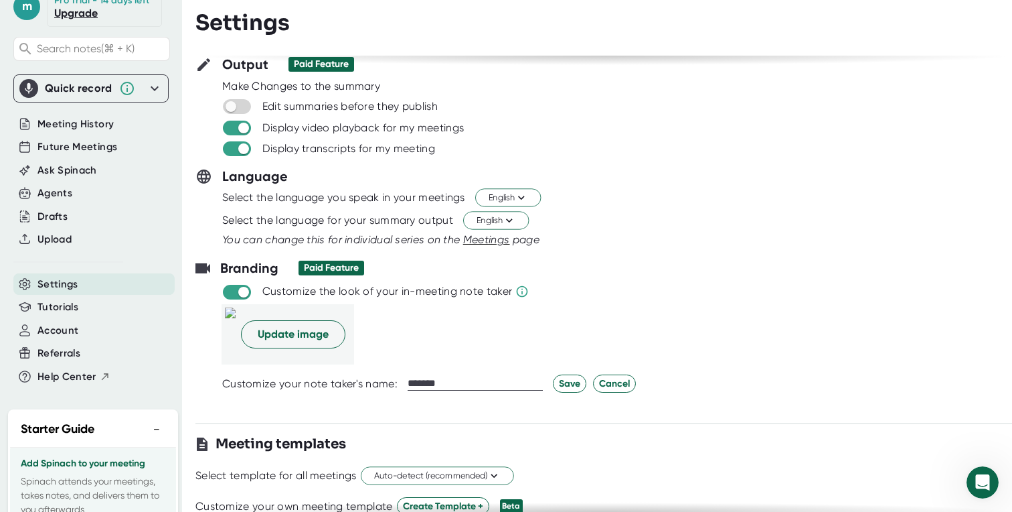
click at [465, 382] on input "******" at bounding box center [475, 383] width 135 height 13
type input "**********"
click at [563, 385] on span "Save" at bounding box center [569, 383] width 21 height 14
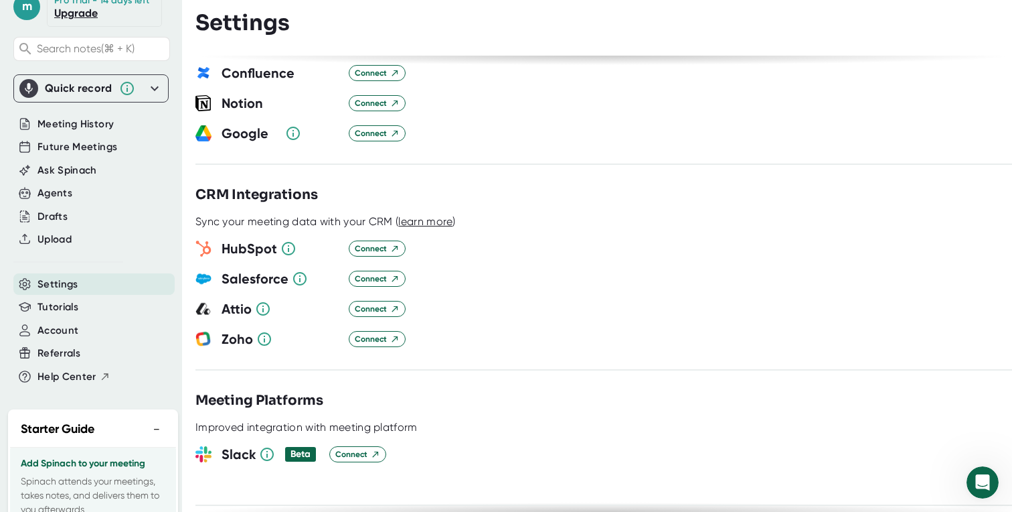
scroll to position [1351, 0]
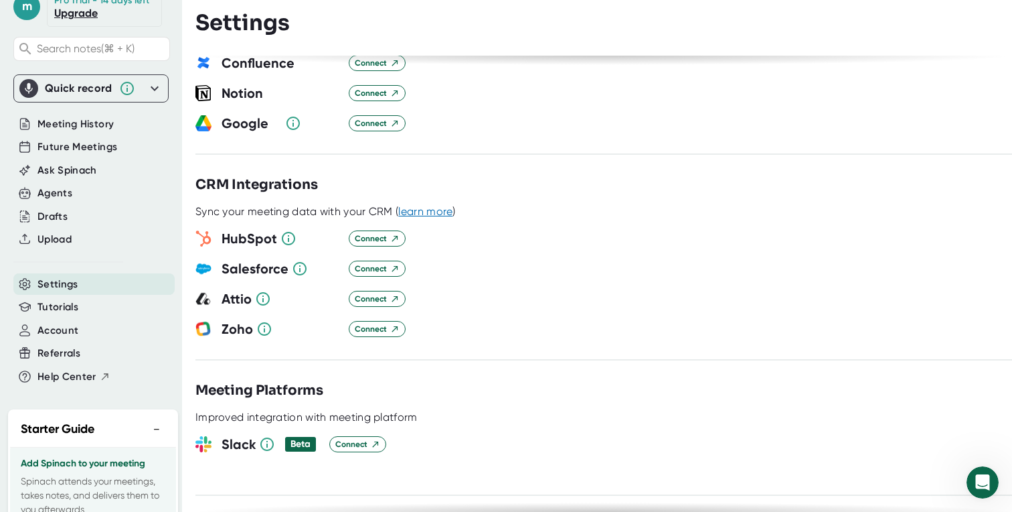
click at [441, 205] on span "learn more" at bounding box center [425, 211] width 54 height 13
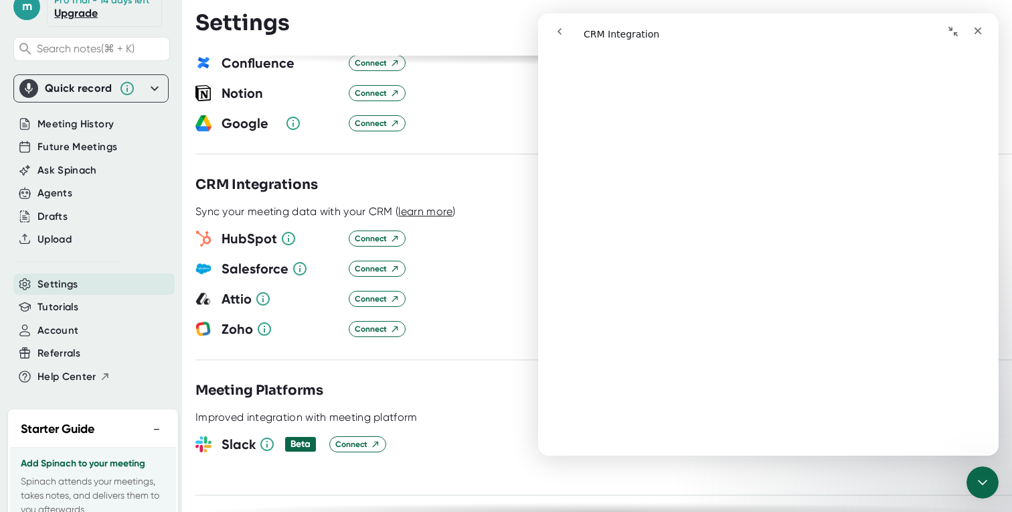
scroll to position [640, 0]
click at [479, 319] on div "Zoho Connect" at bounding box center [604, 329] width 817 height 20
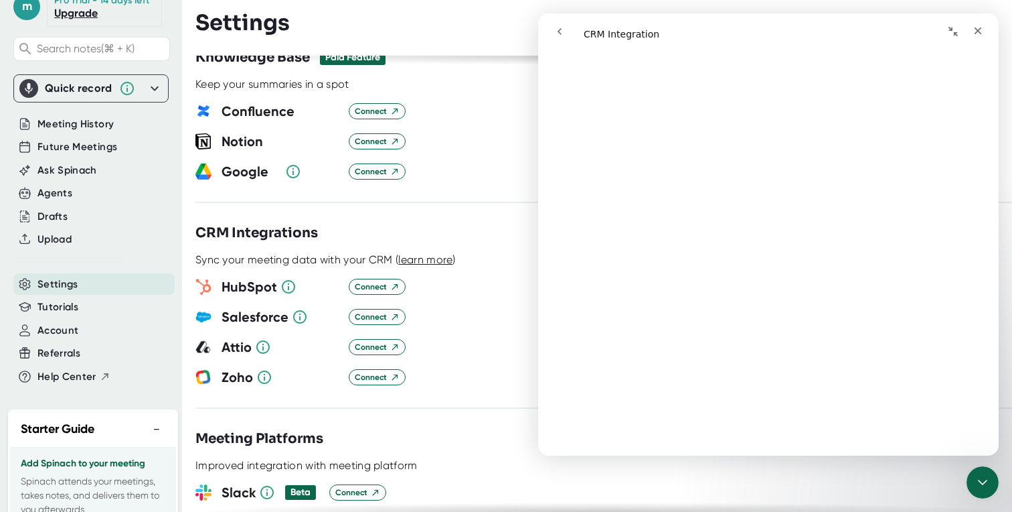
scroll to position [1302, 0]
click at [386, 311] on span "Connect" at bounding box center [377, 317] width 45 height 12
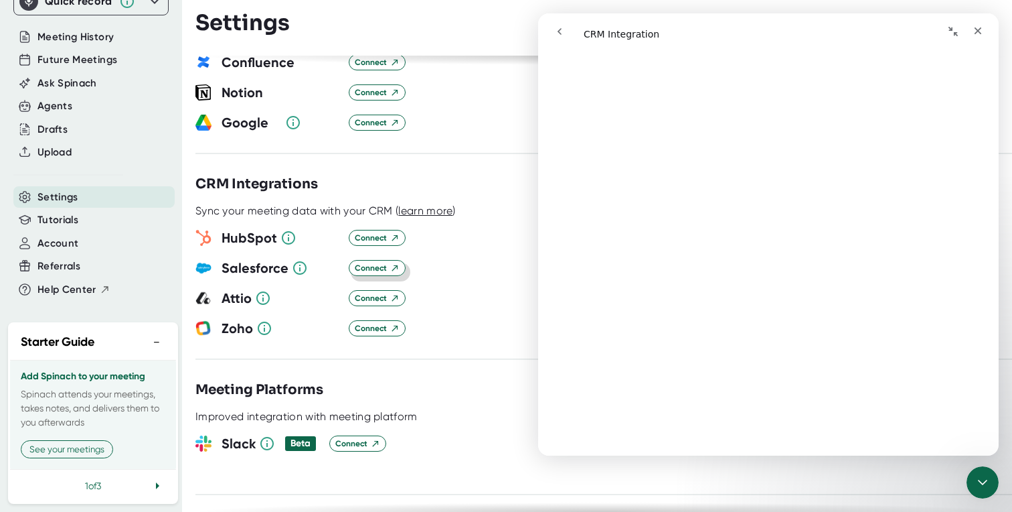
scroll to position [1435, 0]
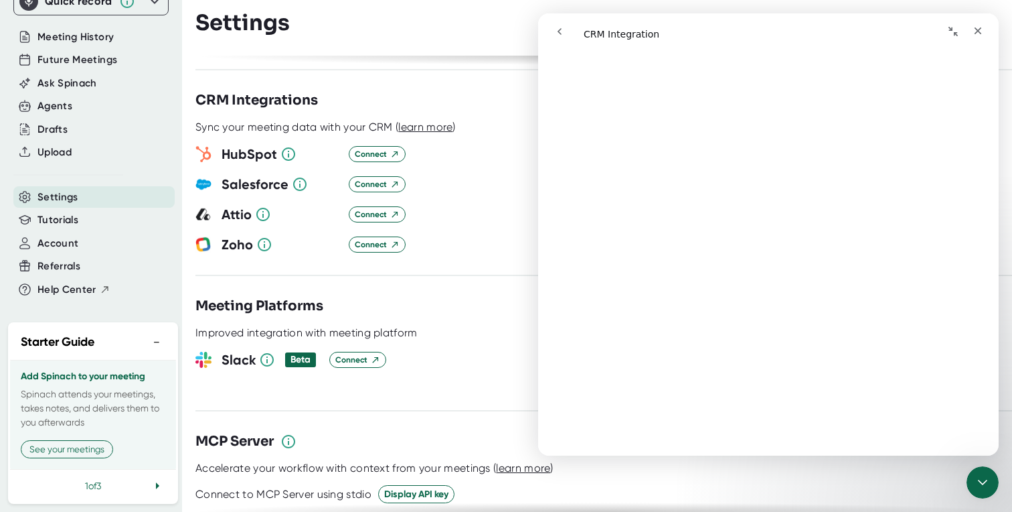
click at [297, 177] on icon at bounding box center [299, 183] width 13 height 13
click at [441, 164] on div at bounding box center [604, 169] width 817 height 10
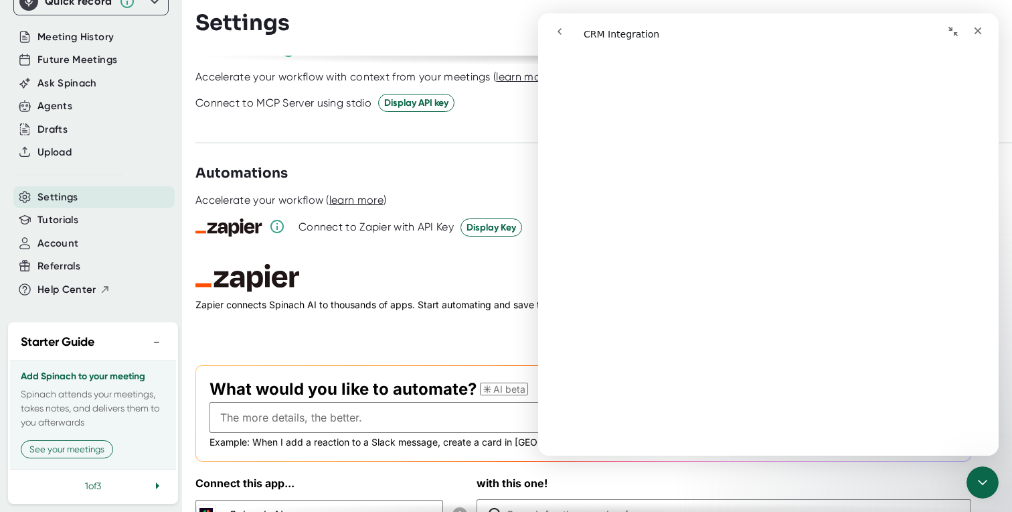
scroll to position [1846, 0]
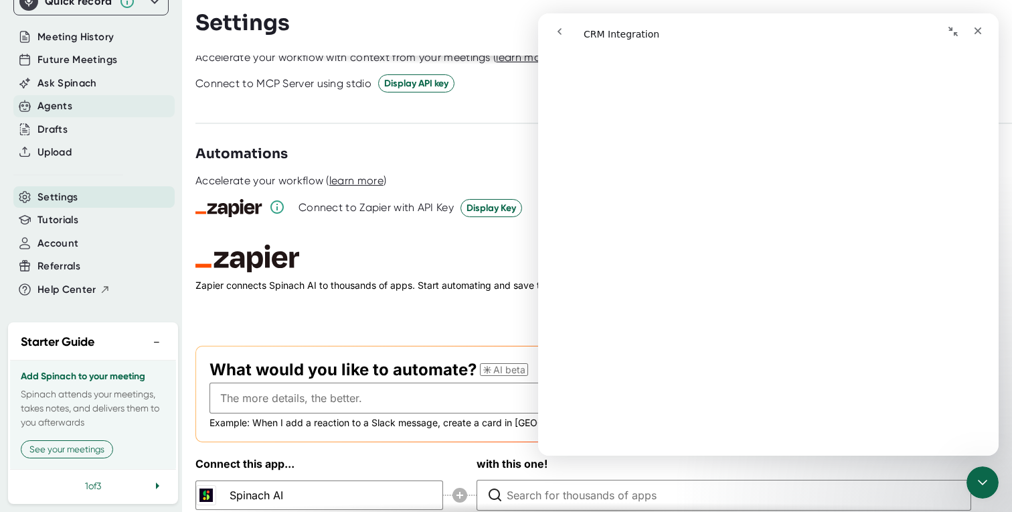
click at [94, 110] on div "Agents" at bounding box center [93, 106] width 161 height 22
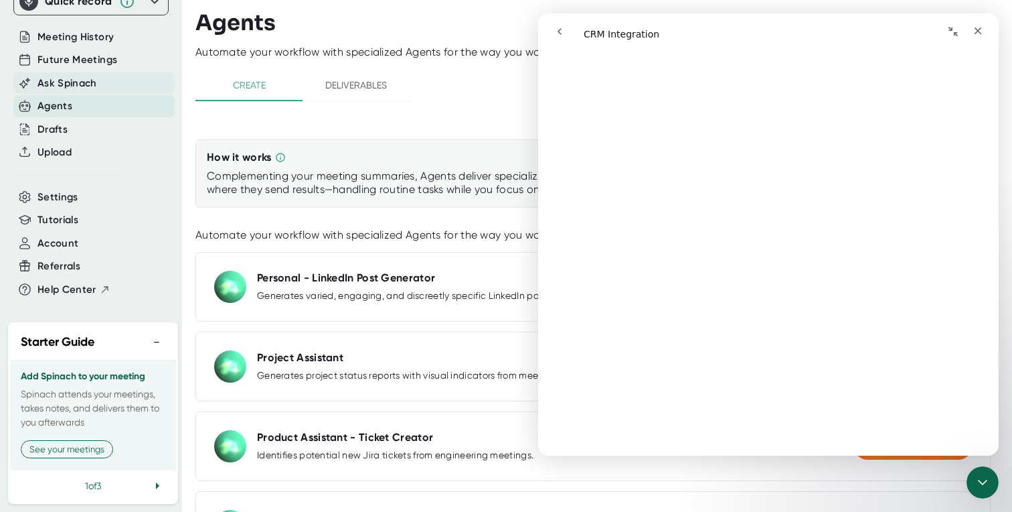
click at [78, 82] on span "Ask Spinach" at bounding box center [67, 83] width 60 height 15
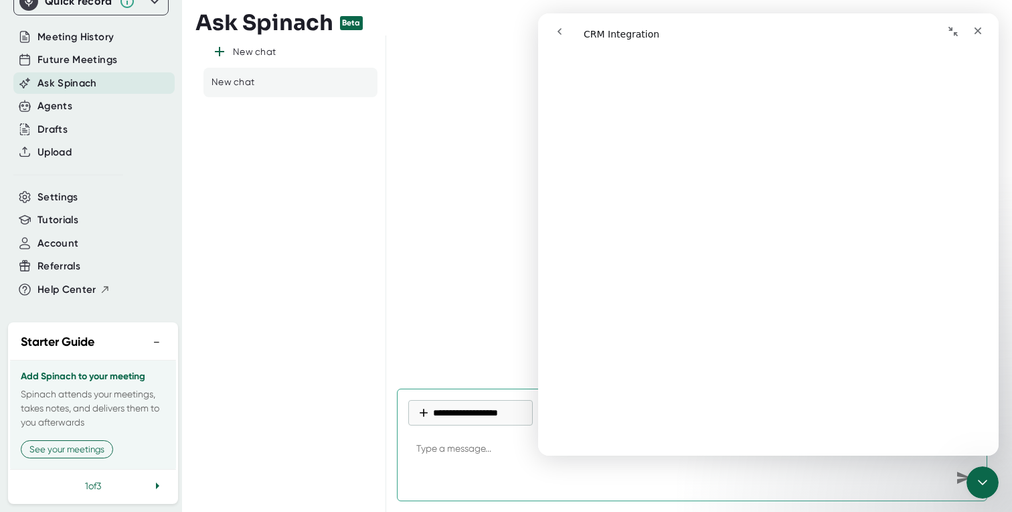
type textarea "x"
click at [79, 40] on span "Meeting History" at bounding box center [75, 36] width 76 height 15
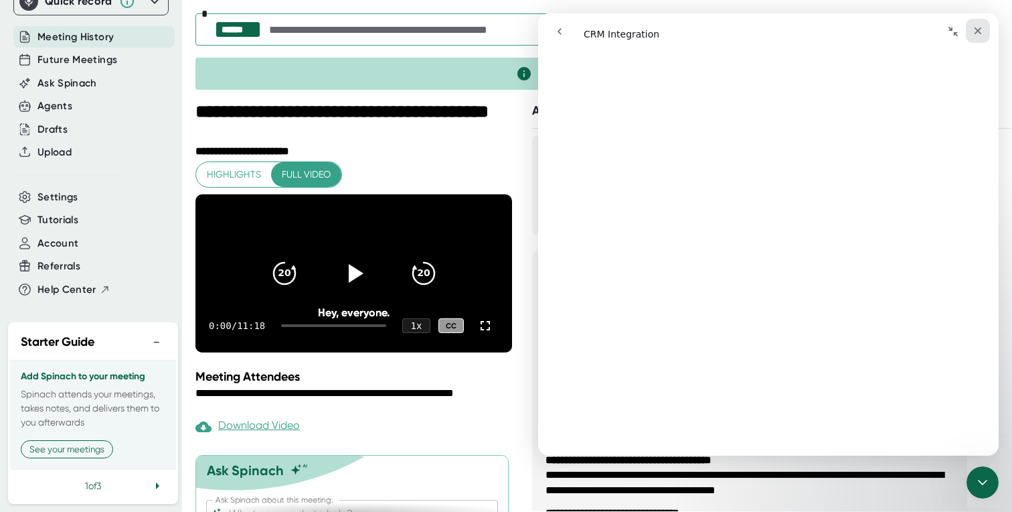
click at [981, 31] on icon "Close" at bounding box center [978, 30] width 11 height 11
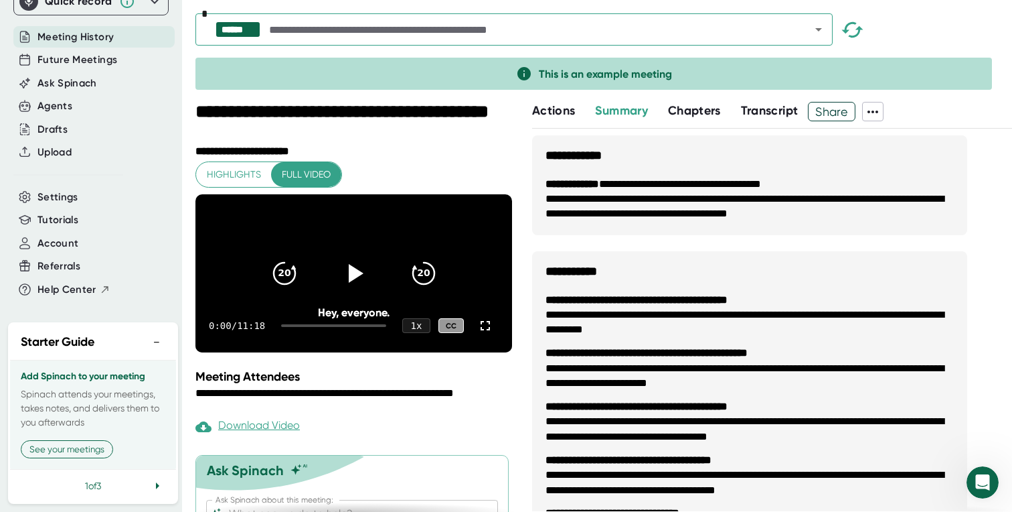
click at [560, 110] on span "Actions" at bounding box center [553, 110] width 43 height 15
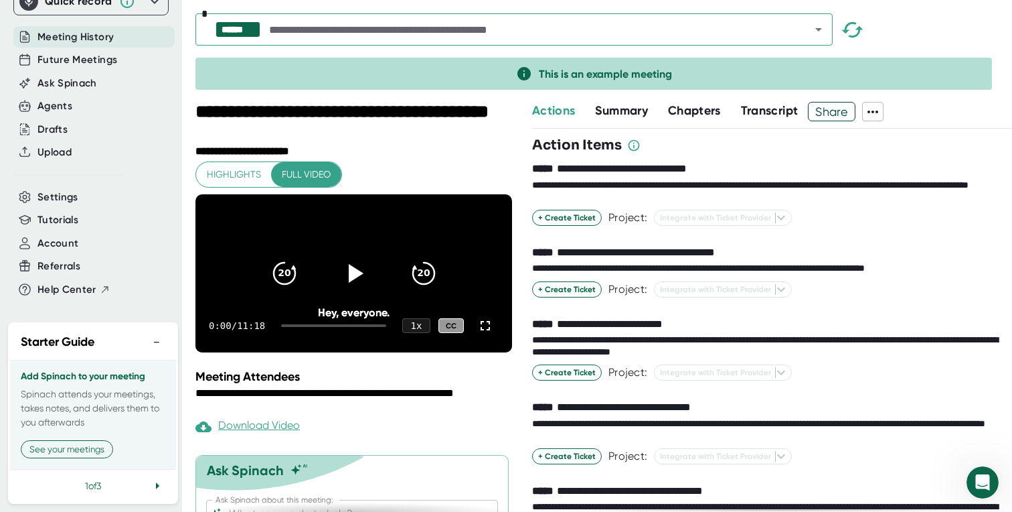
click at [708, 116] on span "Chapters" at bounding box center [694, 110] width 53 height 15
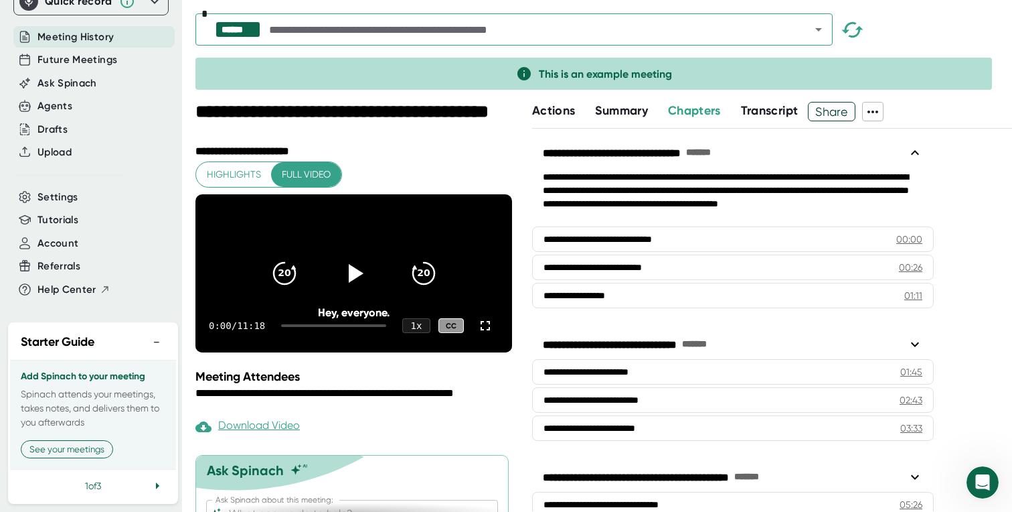
click at [760, 115] on span "Transcript" at bounding box center [770, 110] width 58 height 15
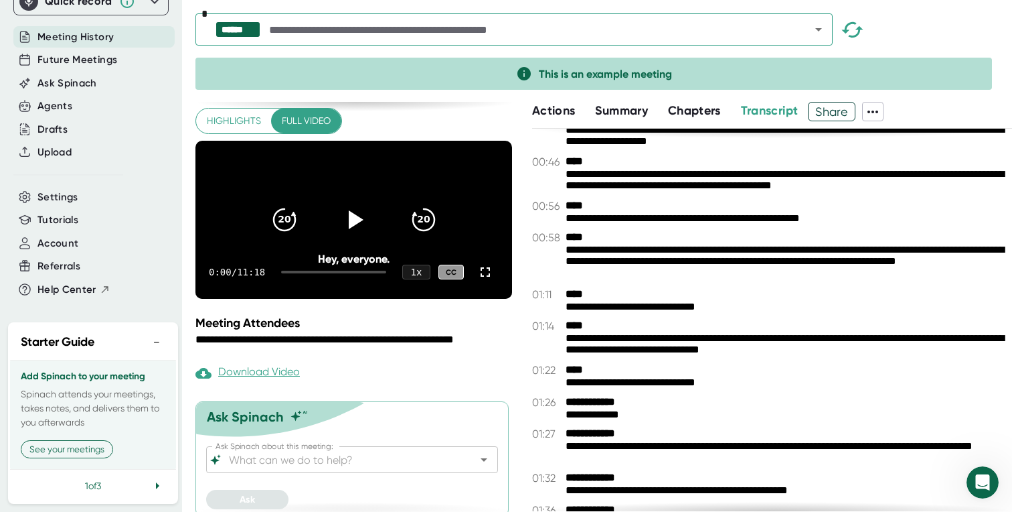
scroll to position [84, 0]
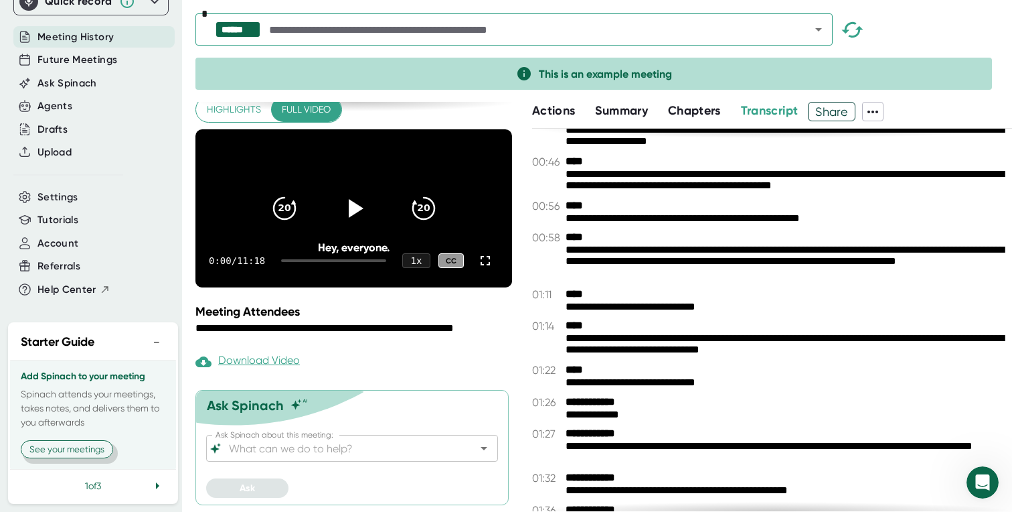
click at [85, 451] on button "See your meetings" at bounding box center [67, 449] width 92 height 18
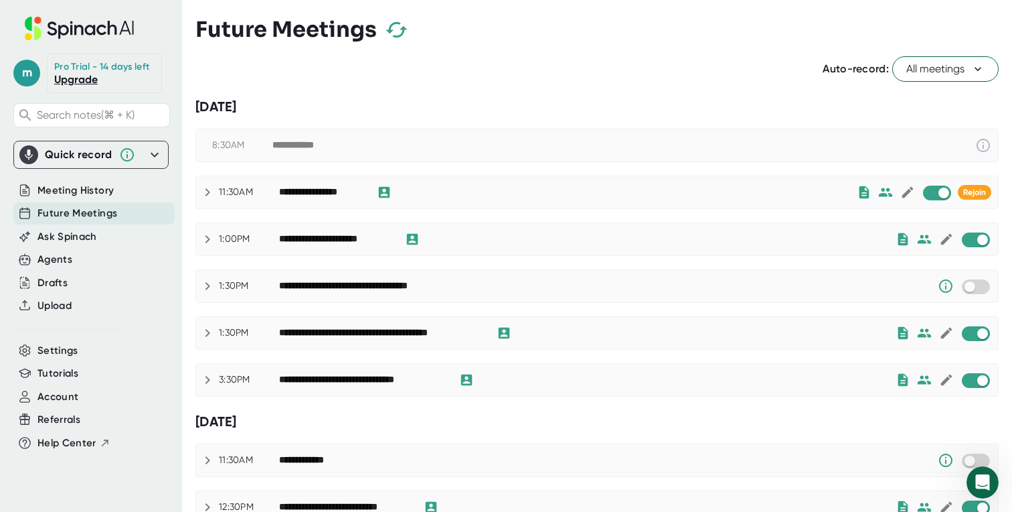
click at [208, 188] on icon at bounding box center [208, 192] width 16 height 16
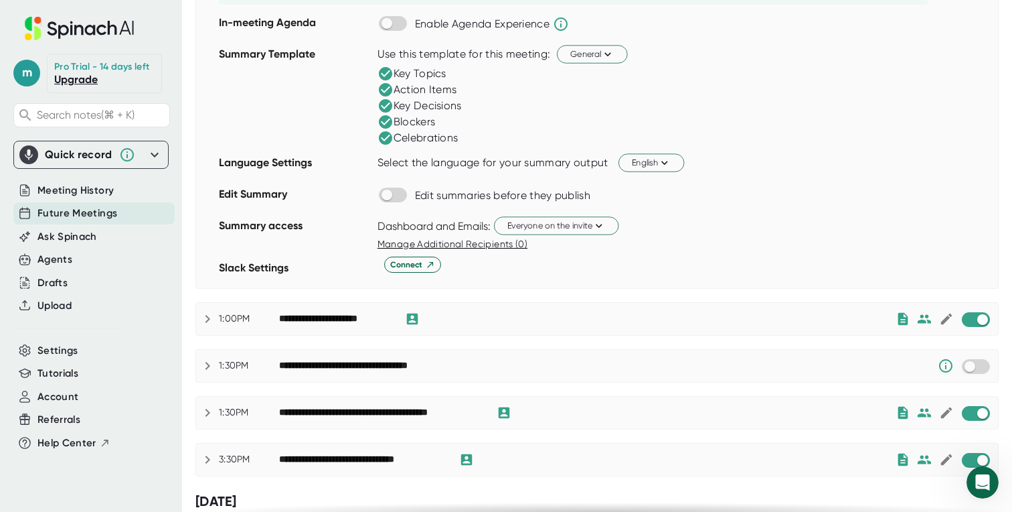
scroll to position [325, 0]
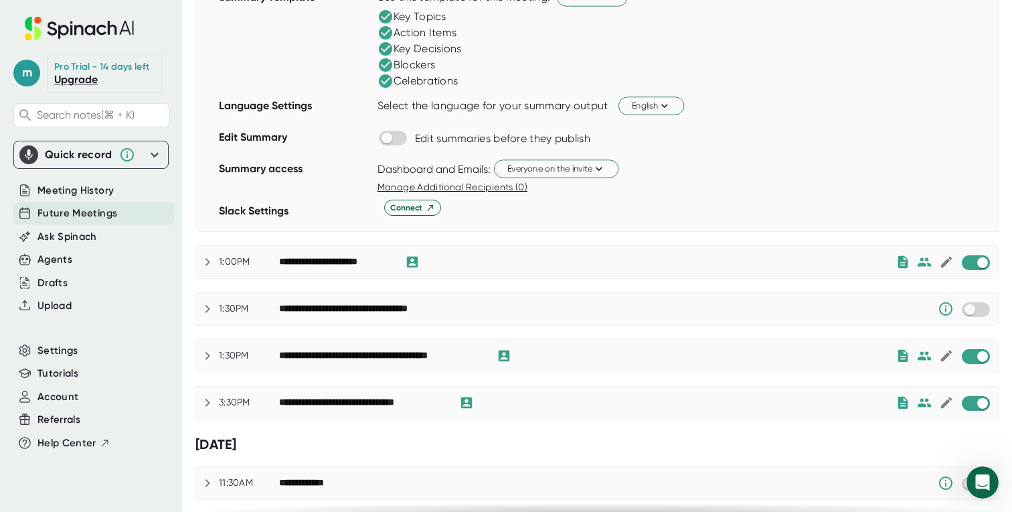
click at [102, 202] on div "Future Meetings" at bounding box center [93, 213] width 161 height 22
click at [87, 187] on span "Meeting History" at bounding box center [75, 190] width 76 height 15
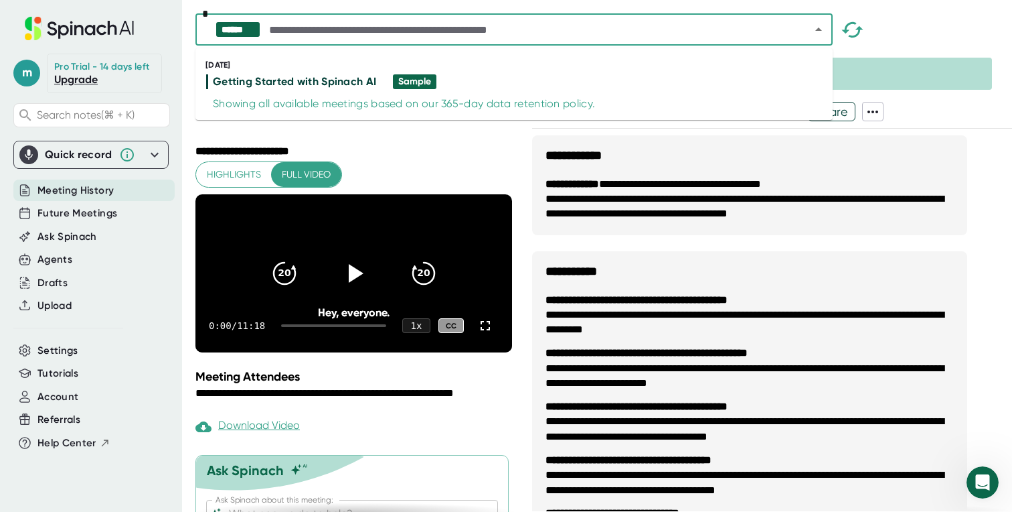
click at [564, 31] on input "text" at bounding box center [528, 29] width 522 height 19
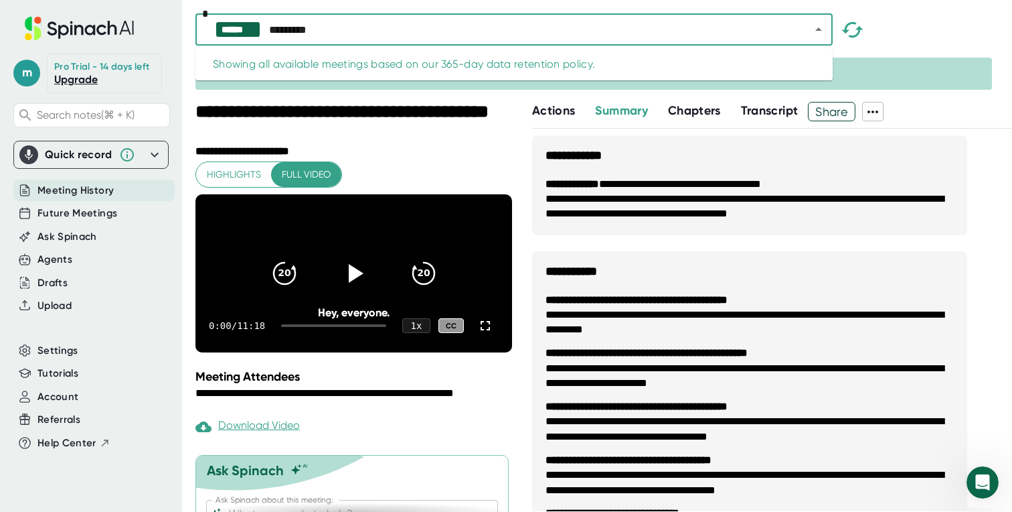
type input "*********"
click at [546, 27] on input "*********" at bounding box center [528, 29] width 522 height 19
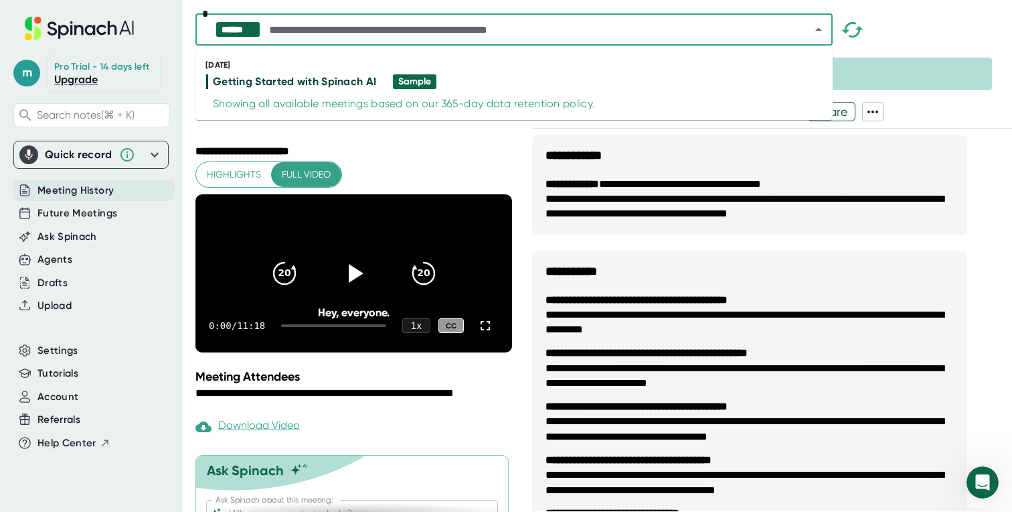
click at [846, 35] on icon "button" at bounding box center [852, 29] width 23 height 23
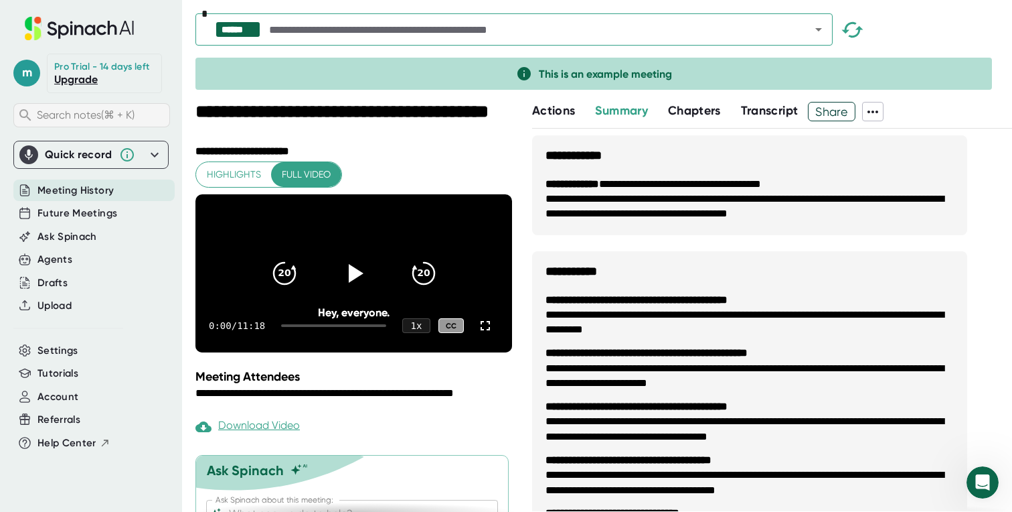
click at [90, 119] on span "Search notes (⌘ + K)" at bounding box center [86, 114] width 98 height 13
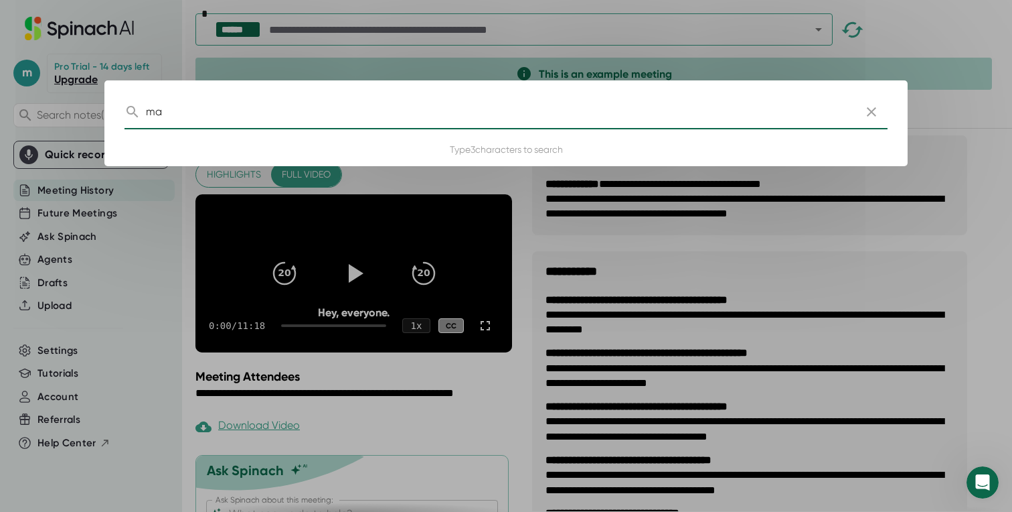
type input "m"
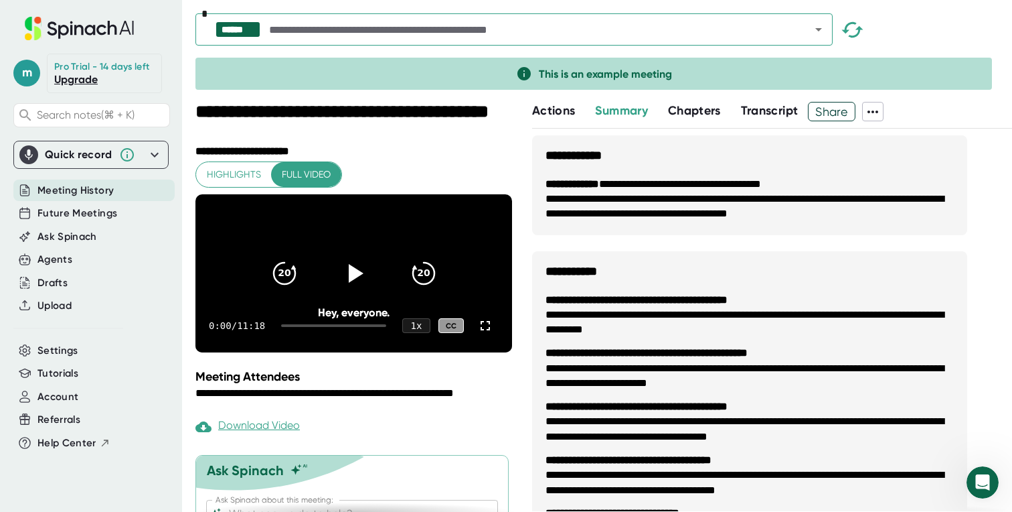
click at [561, 109] on span "Actions" at bounding box center [553, 110] width 43 height 15
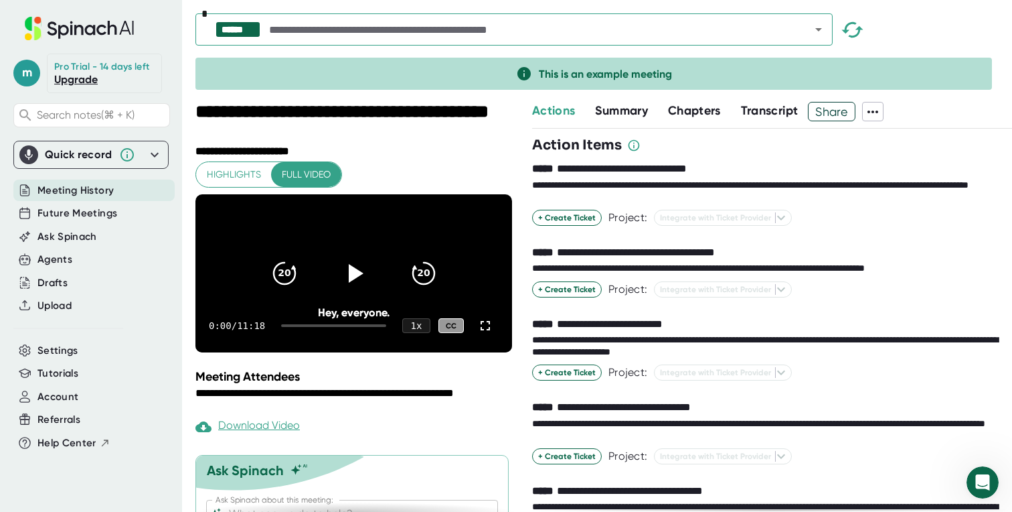
click at [629, 106] on span "Summary" at bounding box center [621, 110] width 52 height 15
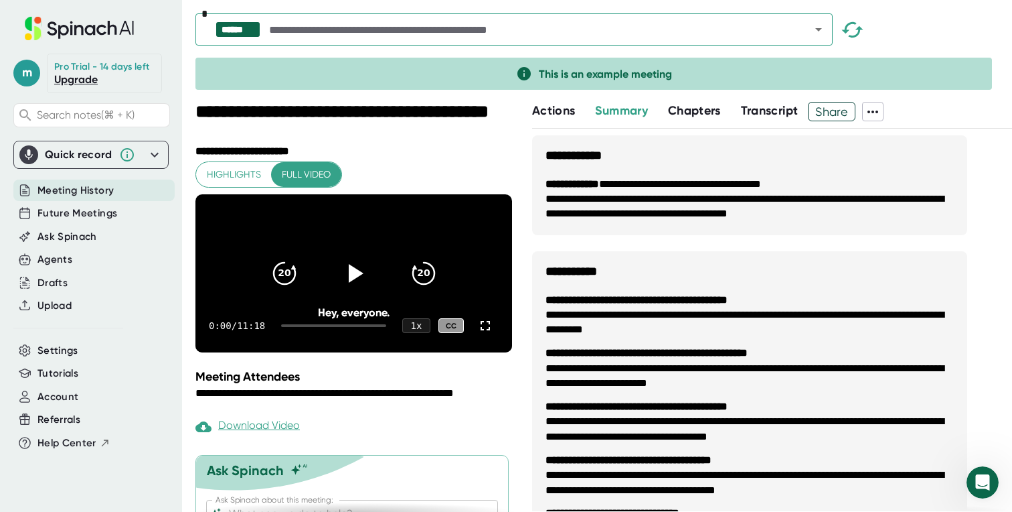
click at [701, 104] on span "Chapters" at bounding box center [694, 110] width 53 height 15
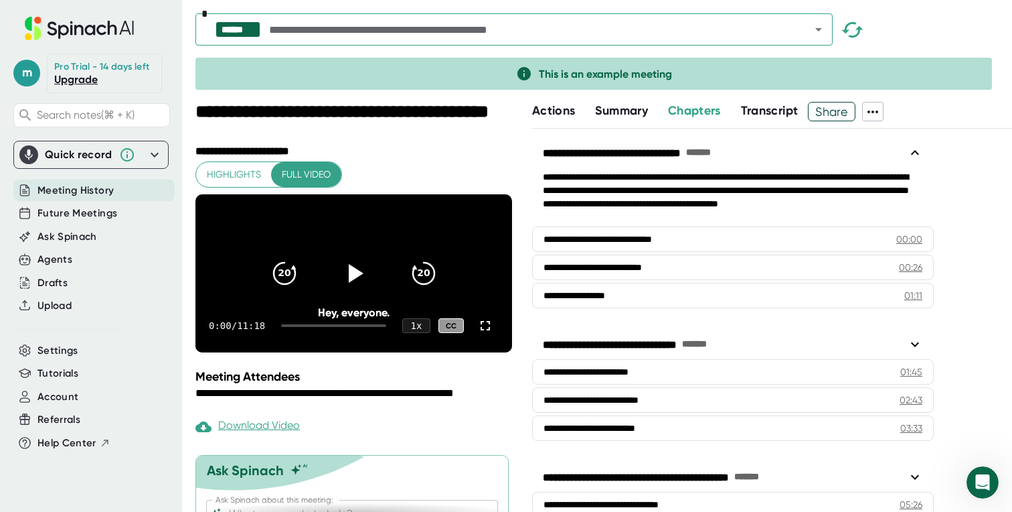
click at [773, 109] on span "Transcript" at bounding box center [770, 110] width 58 height 15
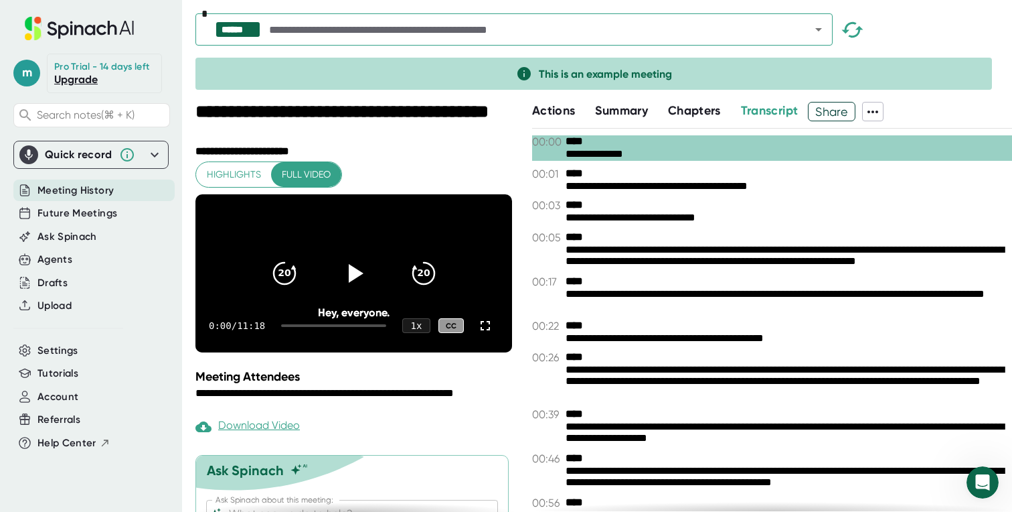
click at [880, 113] on icon at bounding box center [873, 112] width 16 height 16
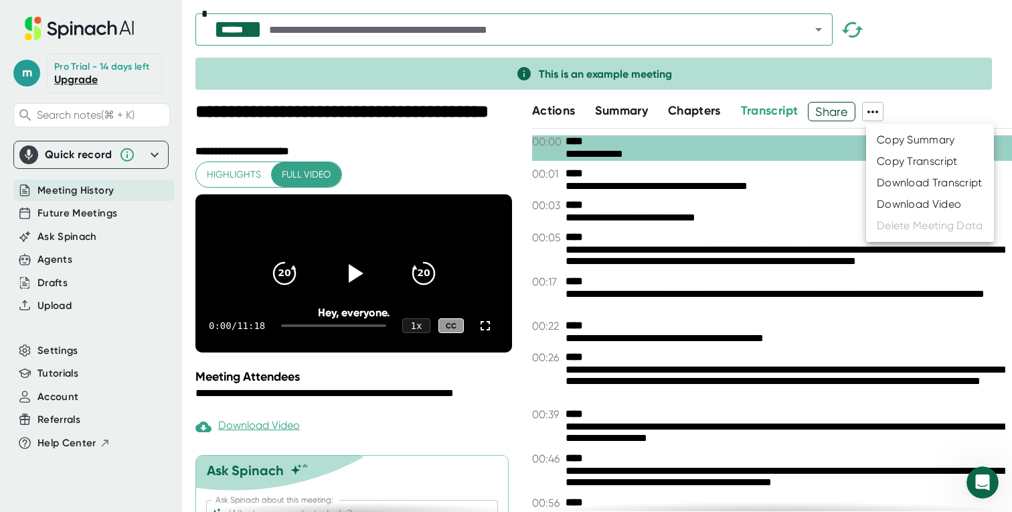
click at [775, 23] on div at bounding box center [506, 256] width 1012 height 512
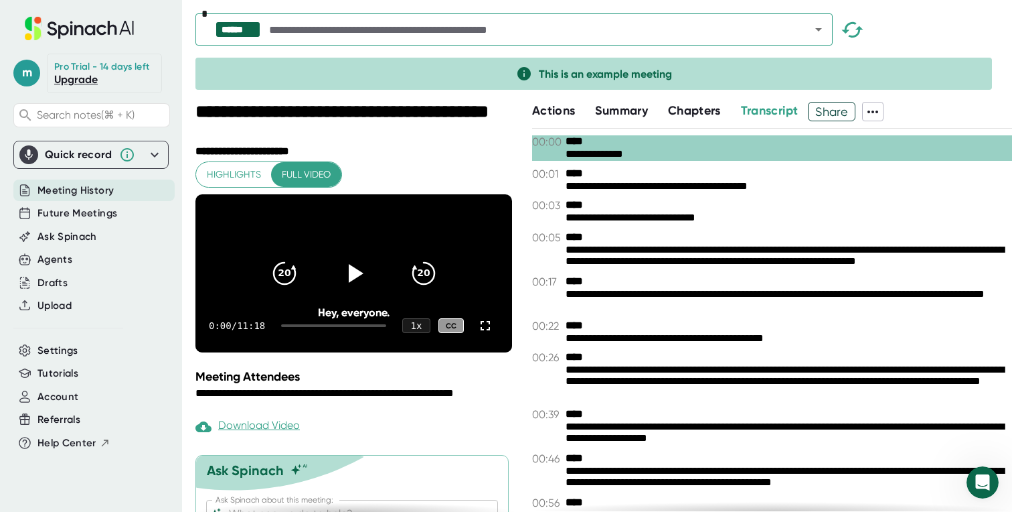
click at [824, 28] on icon "Open" at bounding box center [819, 29] width 16 height 16
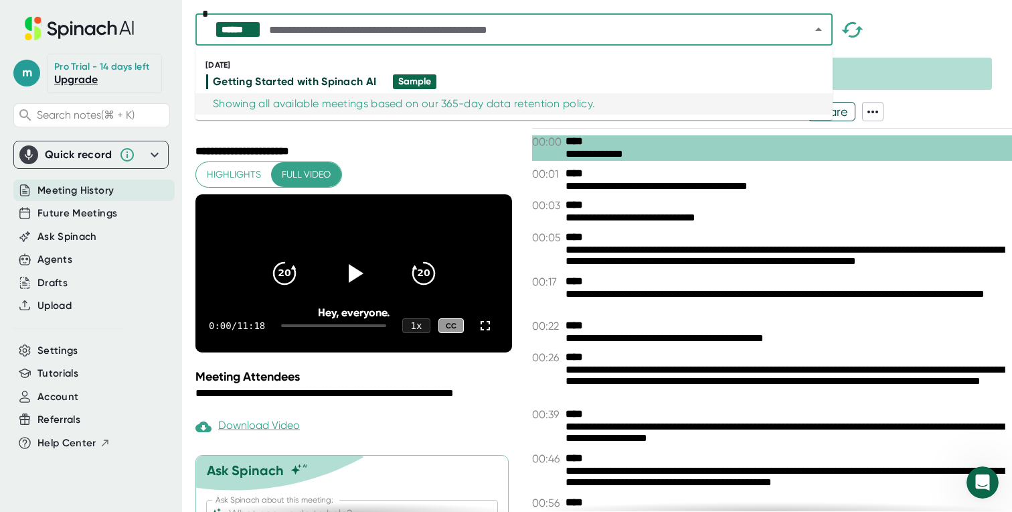
click at [330, 110] on div "Showing all available meetings based on our 365-day data retention policy." at bounding box center [404, 103] width 382 height 13
click at [313, 82] on div "Getting Started with Spinach AI" at bounding box center [294, 81] width 163 height 13
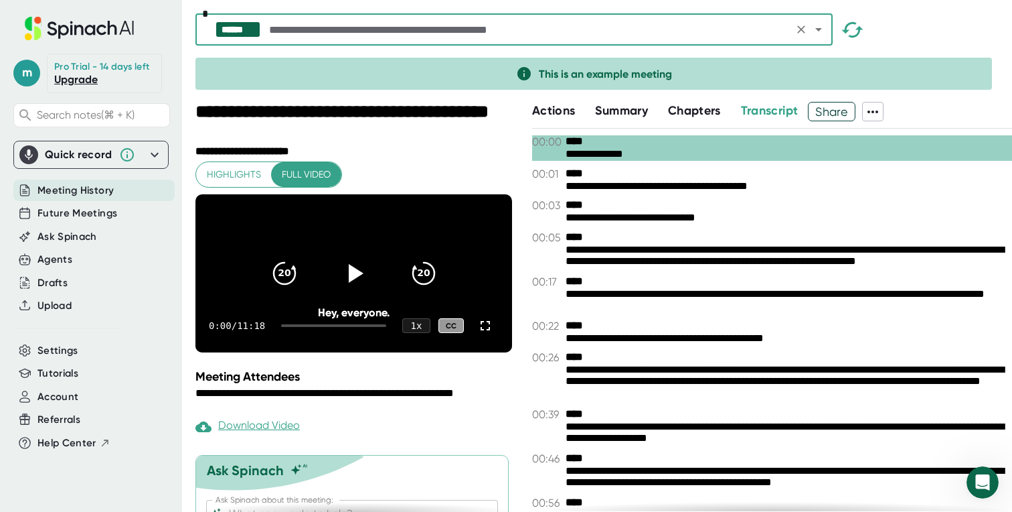
scroll to position [84, 0]
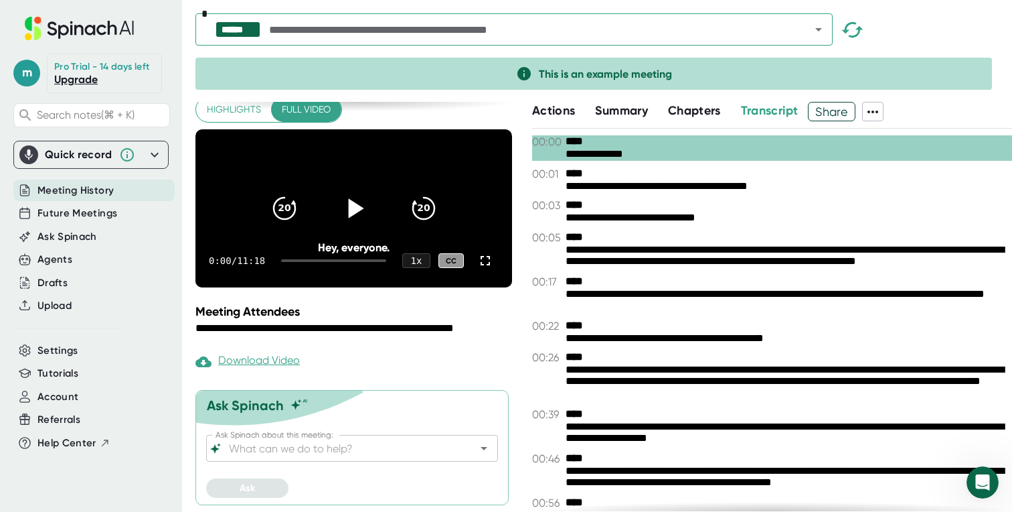
click at [361, 212] on icon at bounding box center [353, 208] width 33 height 33
click at [361, 212] on div at bounding box center [354, 208] width 56 height 56
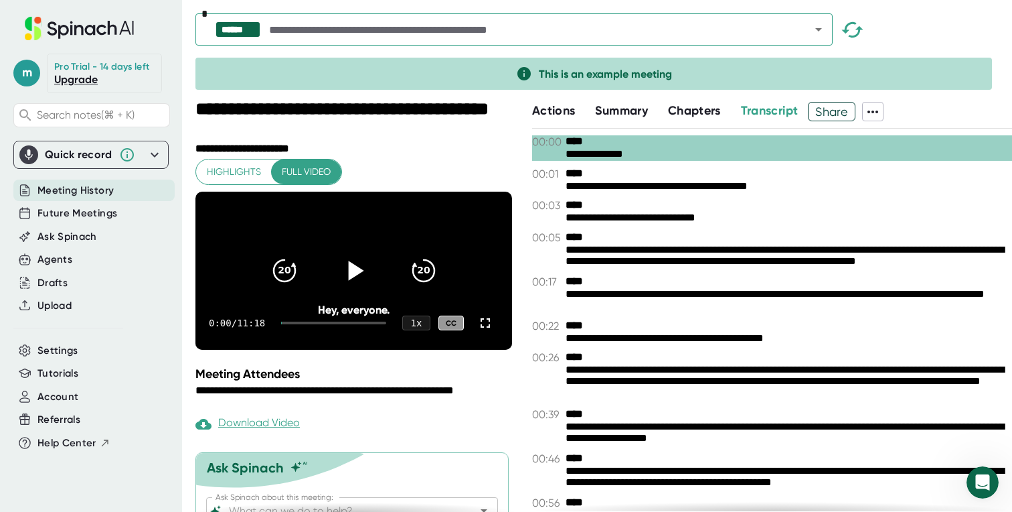
scroll to position [0, 0]
